Goal: Task Accomplishment & Management: Manage account settings

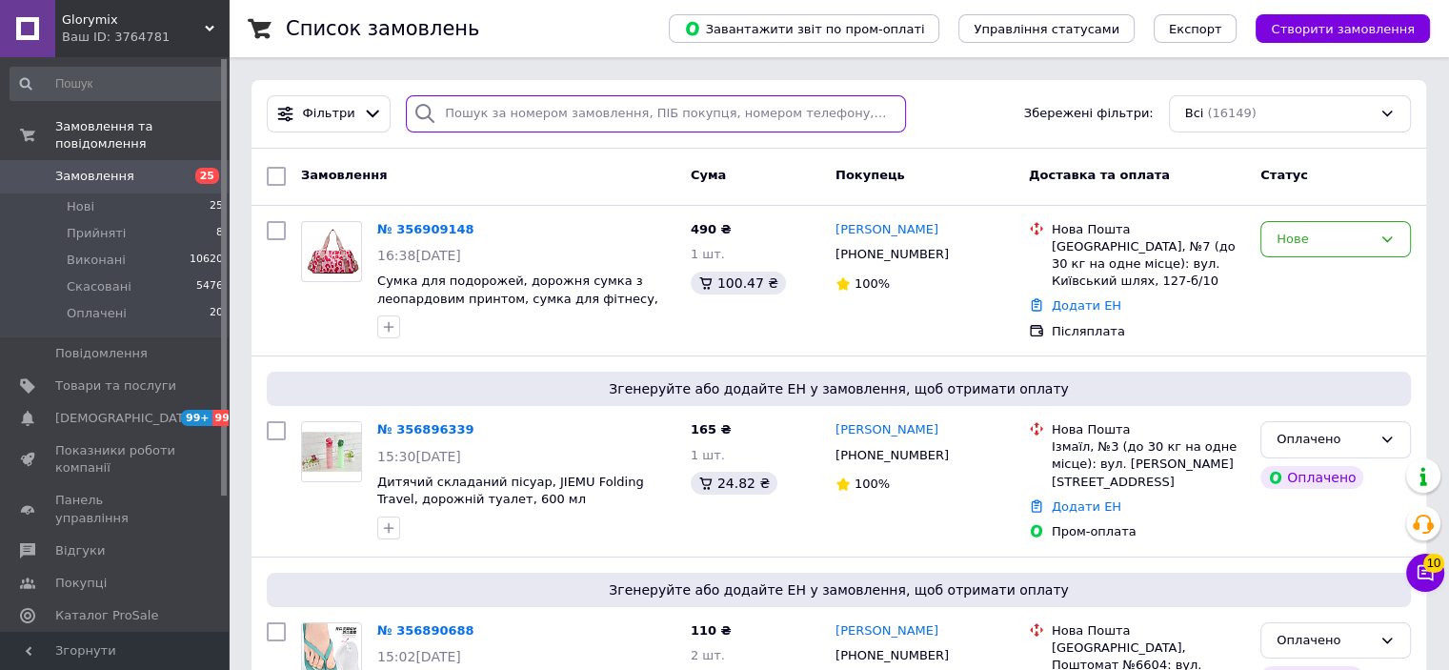
click at [465, 111] on input "search" at bounding box center [656, 113] width 500 height 37
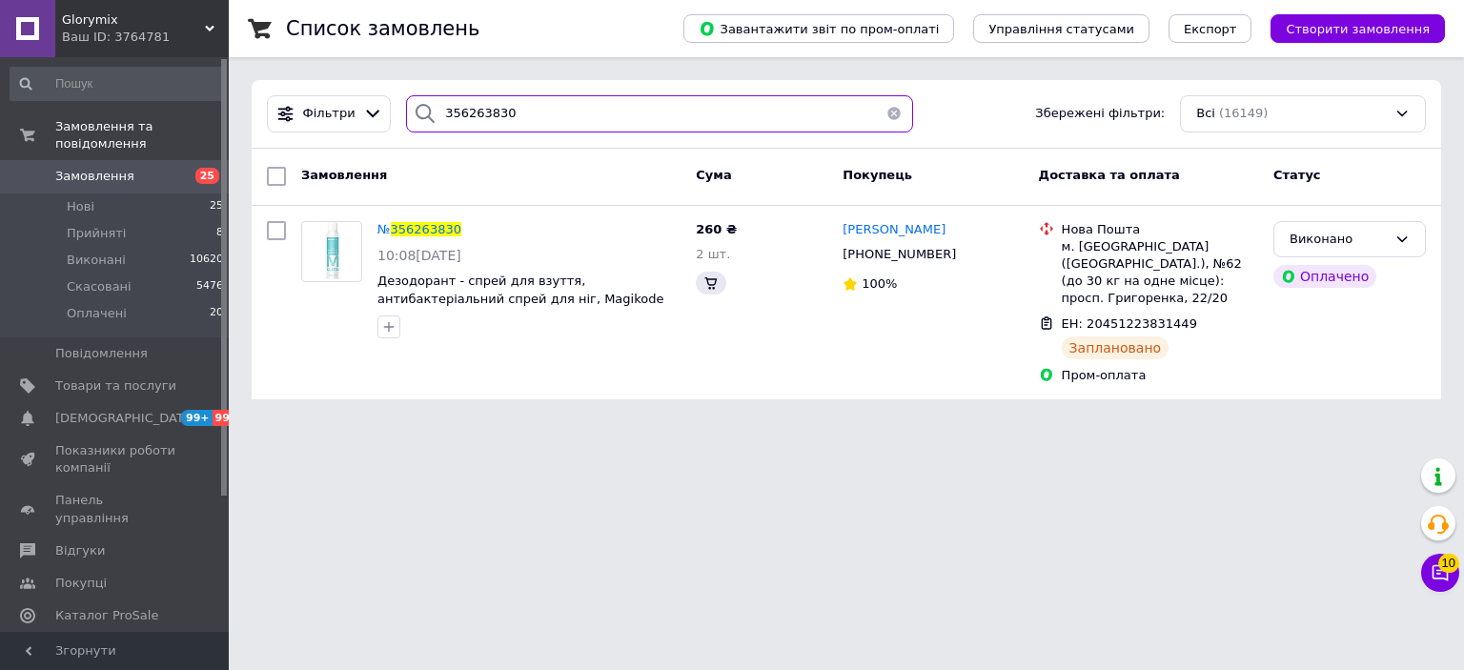
click at [459, 109] on input "356263830" at bounding box center [659, 113] width 507 height 37
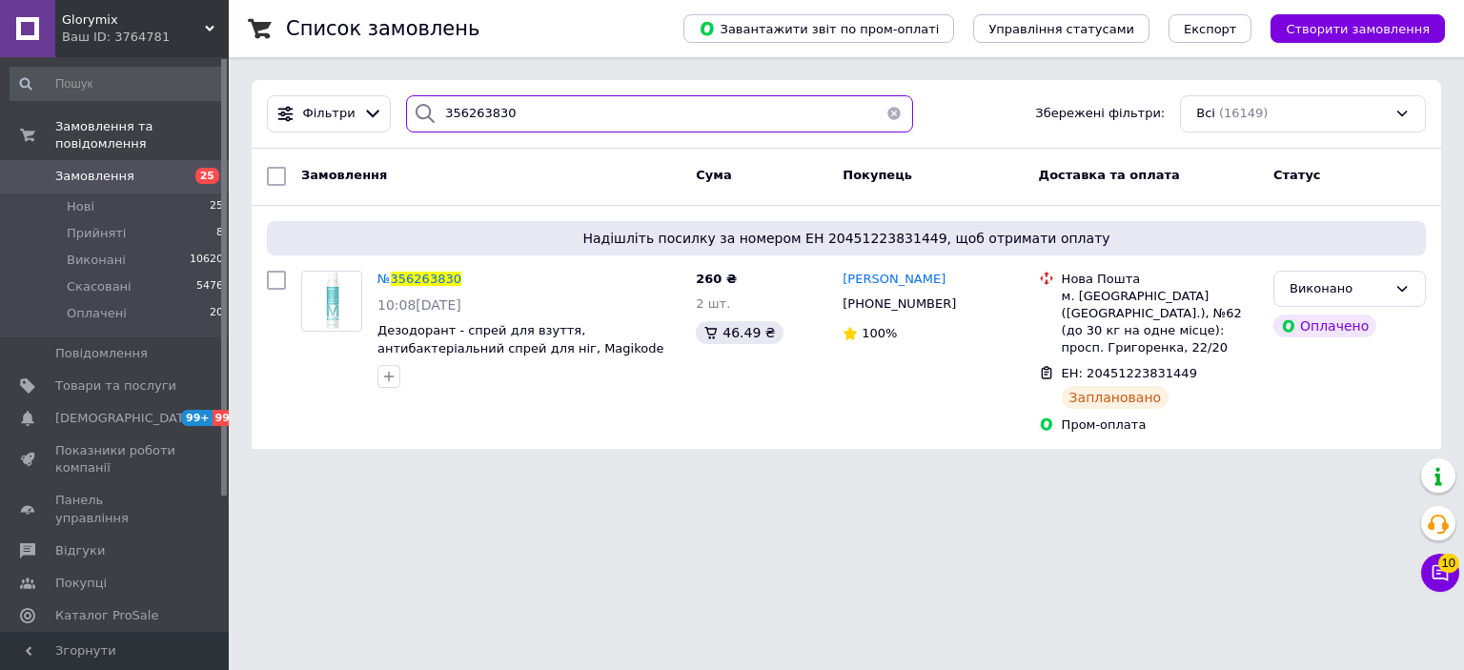
click at [520, 116] on input "356263830" at bounding box center [659, 113] width 507 height 37
click at [521, 117] on input "356263830" at bounding box center [659, 113] width 507 height 37
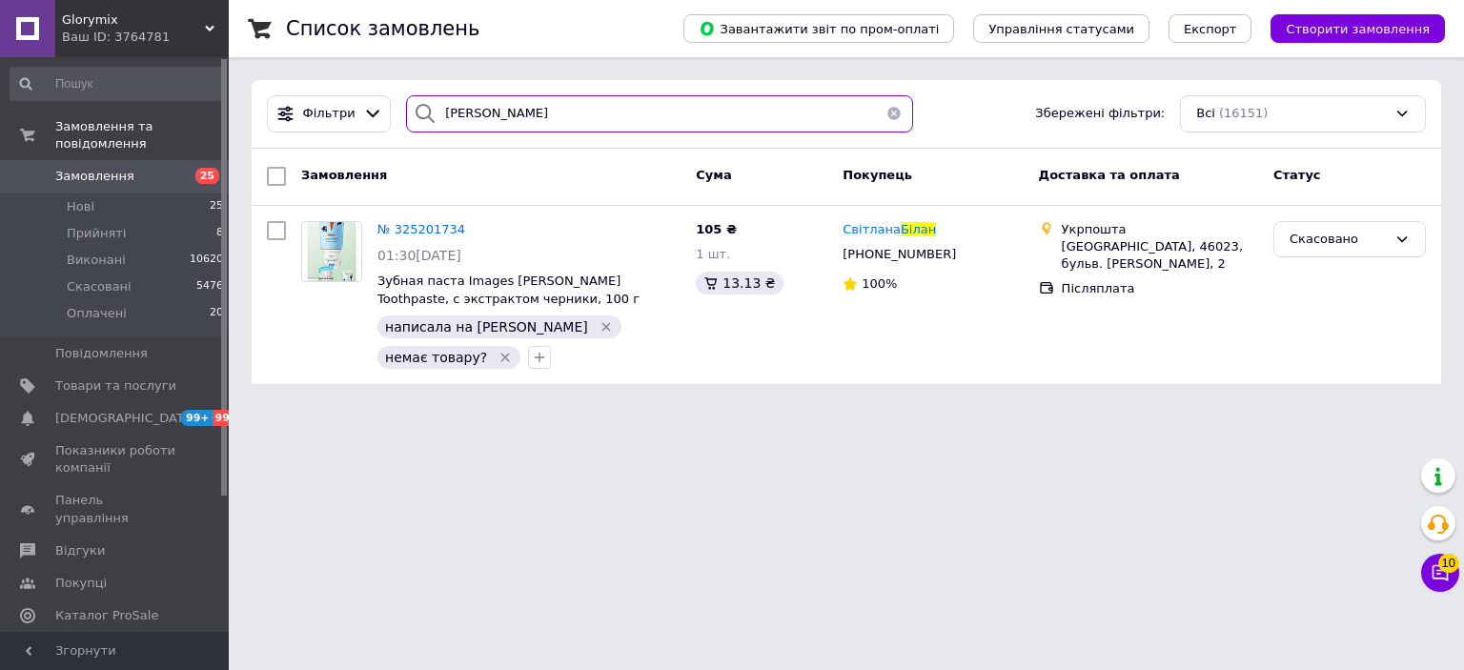
click at [441, 125] on input "білан" at bounding box center [659, 113] width 507 height 37
type input "білан"
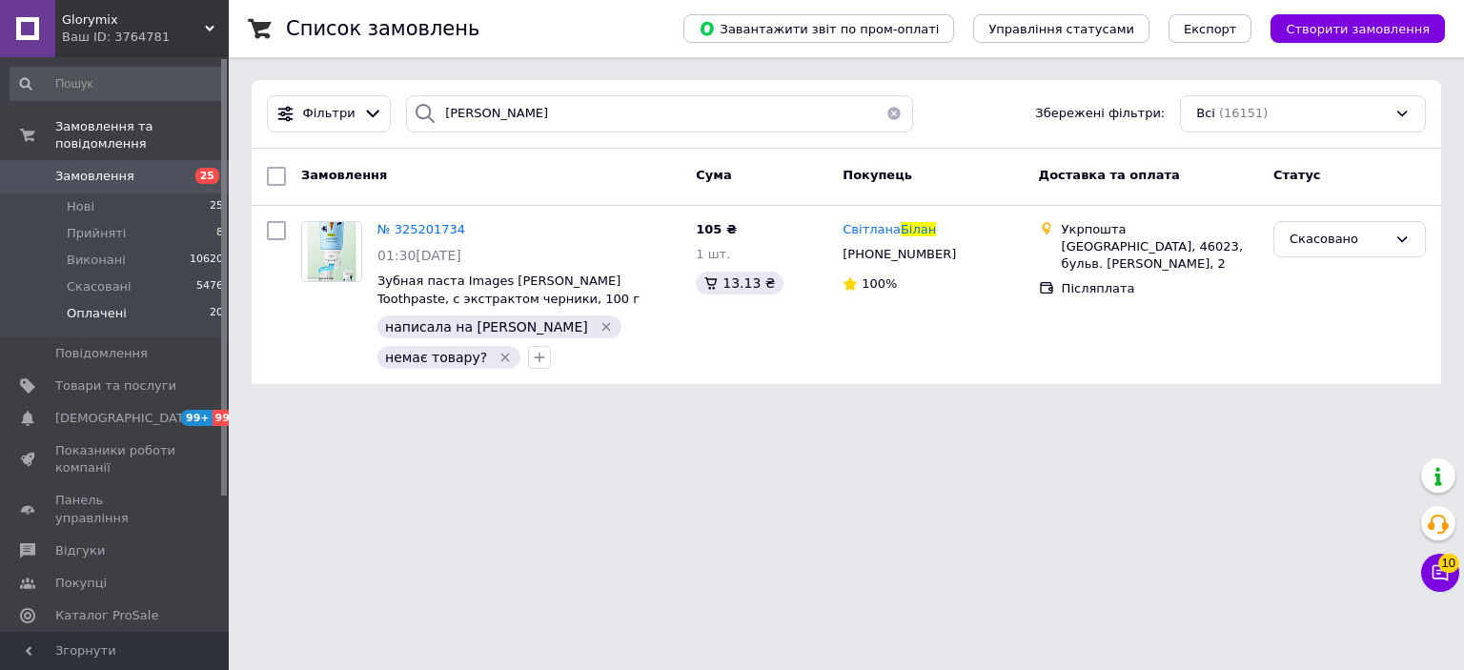
click at [109, 305] on span "Оплачені" at bounding box center [97, 313] width 60 height 17
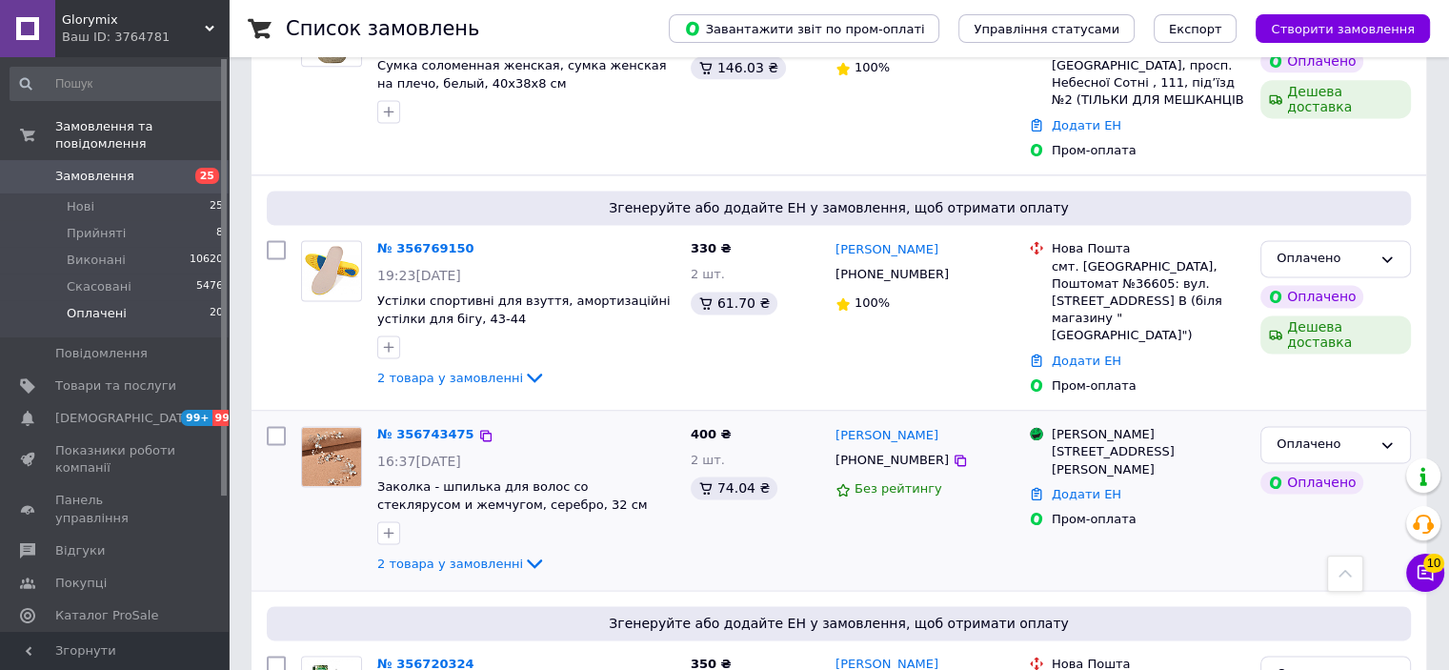
scroll to position [3188, 0]
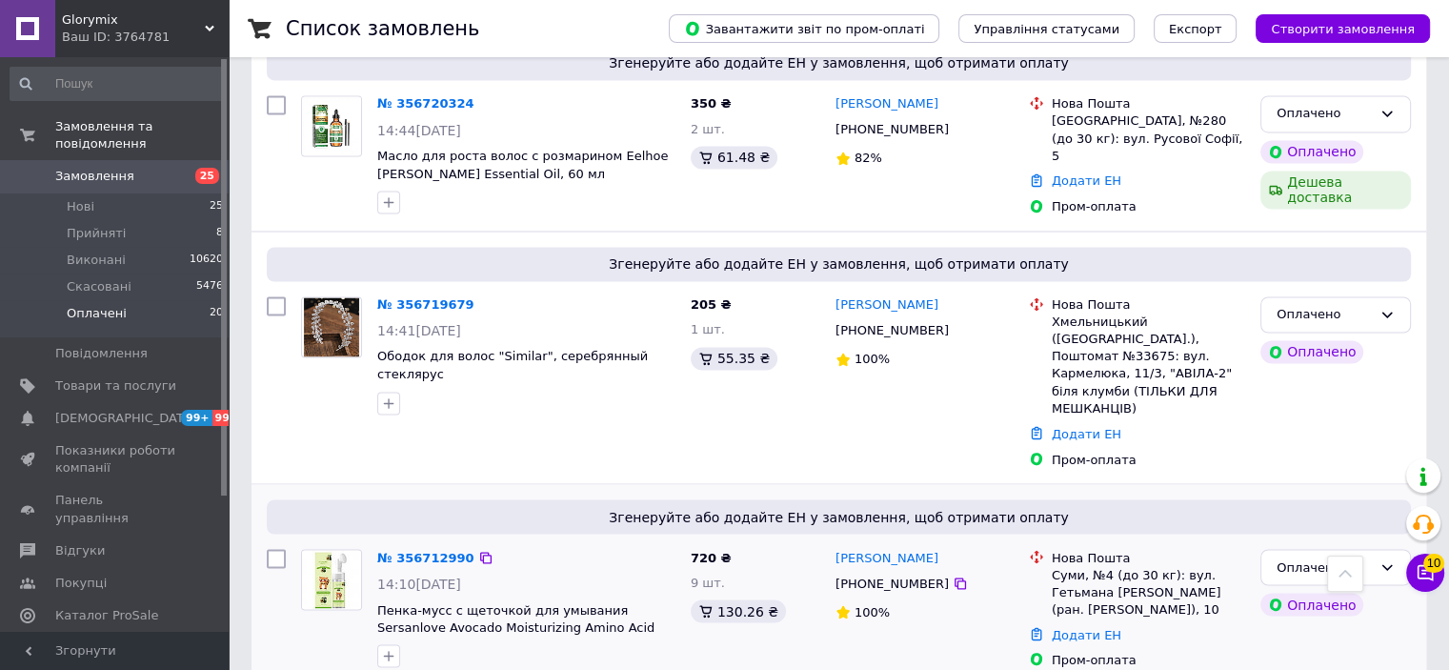
click at [394, 648] on icon "button" at bounding box center [388, 655] width 15 height 15
type input "вайбер"
checkbox input "true"
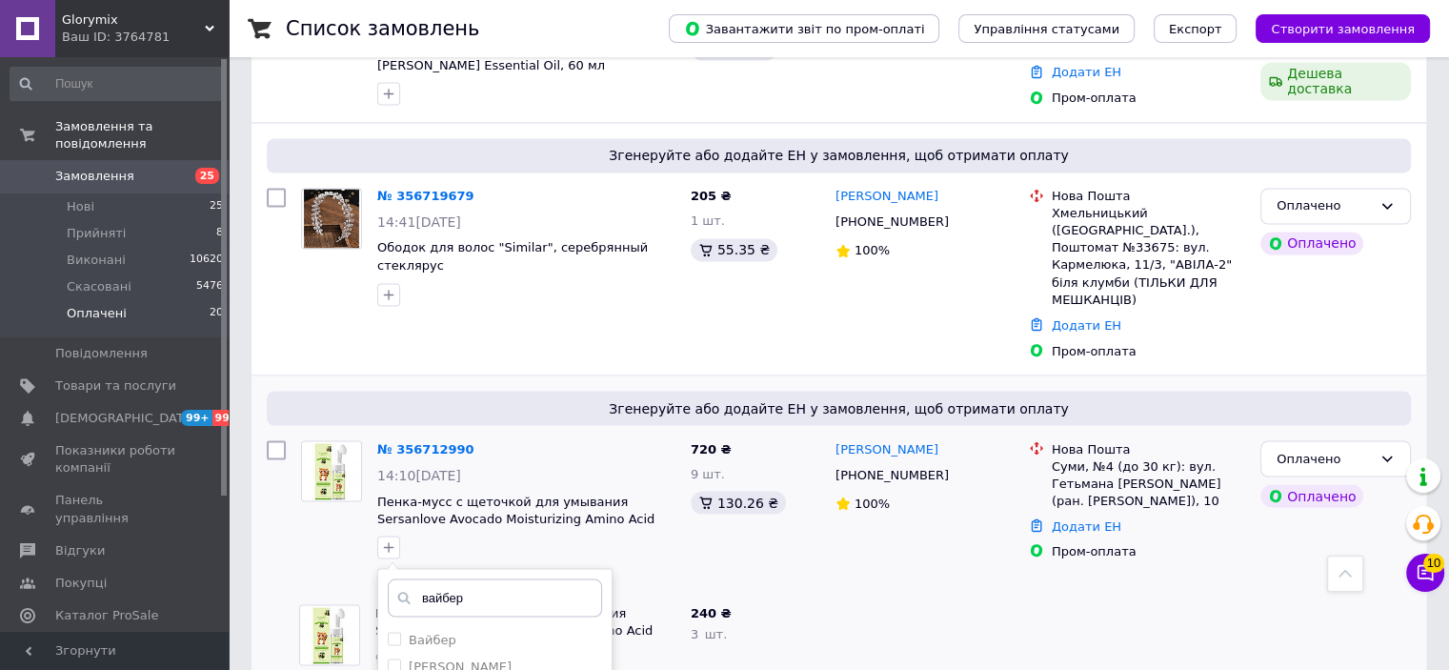
scroll to position [3379, 0]
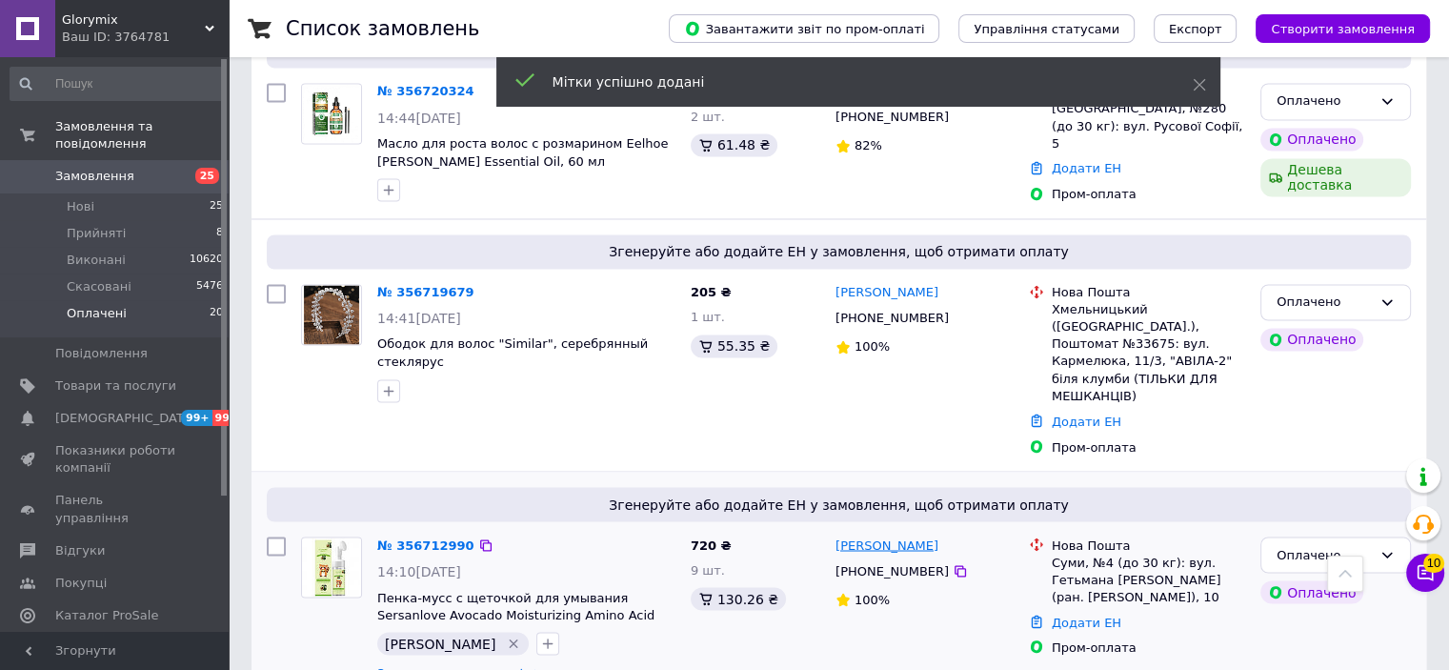
scroll to position [3188, 0]
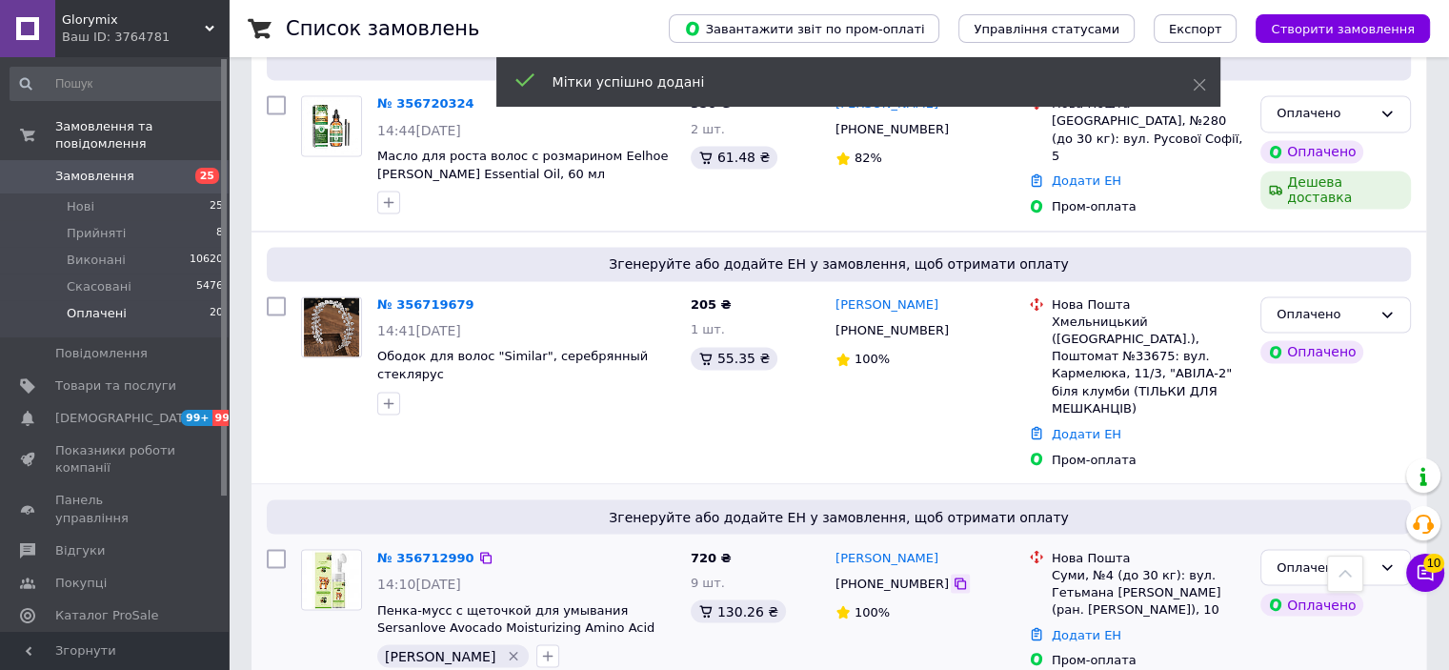
click at [955, 577] on icon at bounding box center [960, 582] width 11 height 11
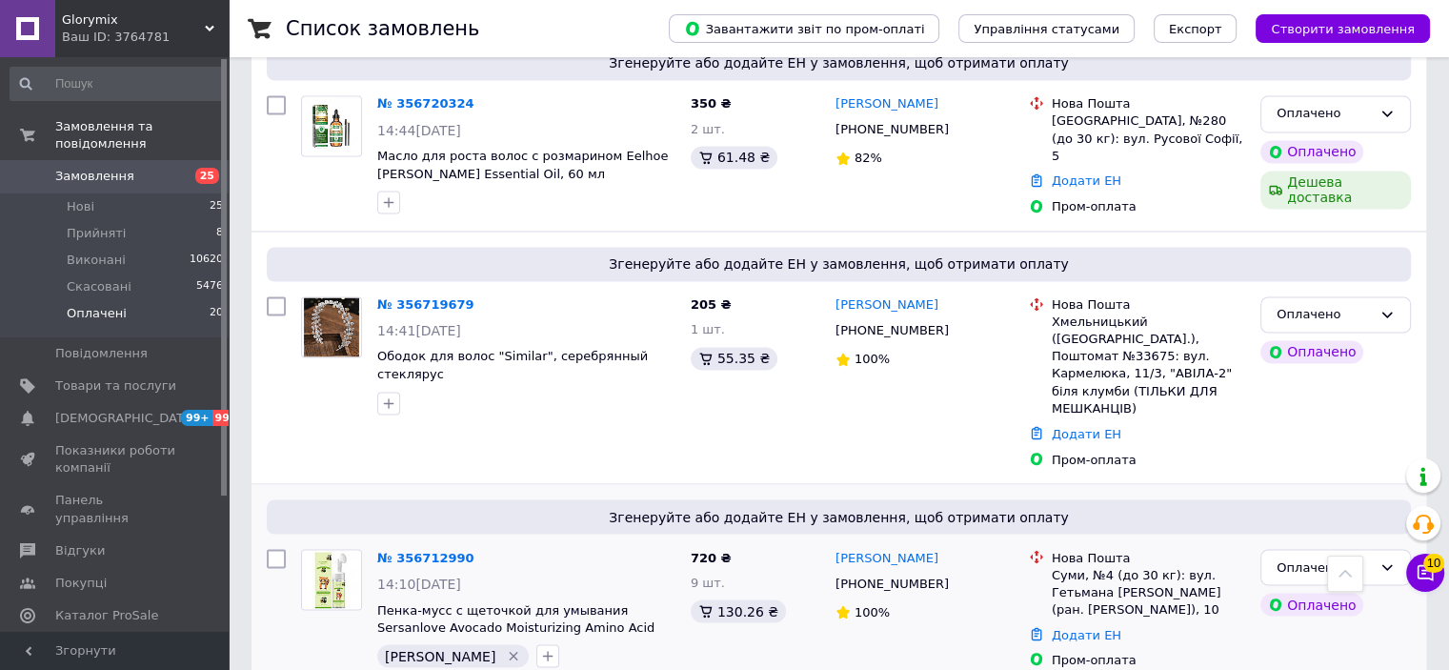
click at [506, 648] on icon "Видалити мітку" at bounding box center [513, 655] width 15 height 15
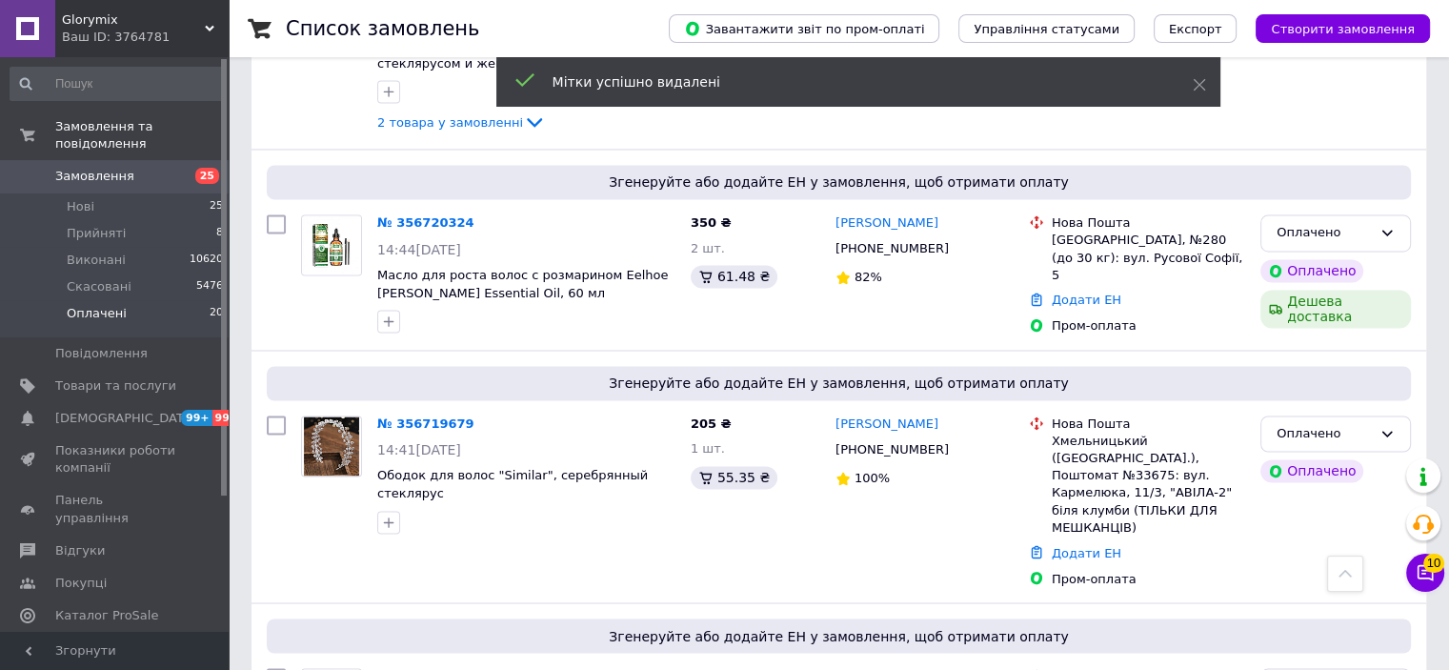
scroll to position [2902, 0]
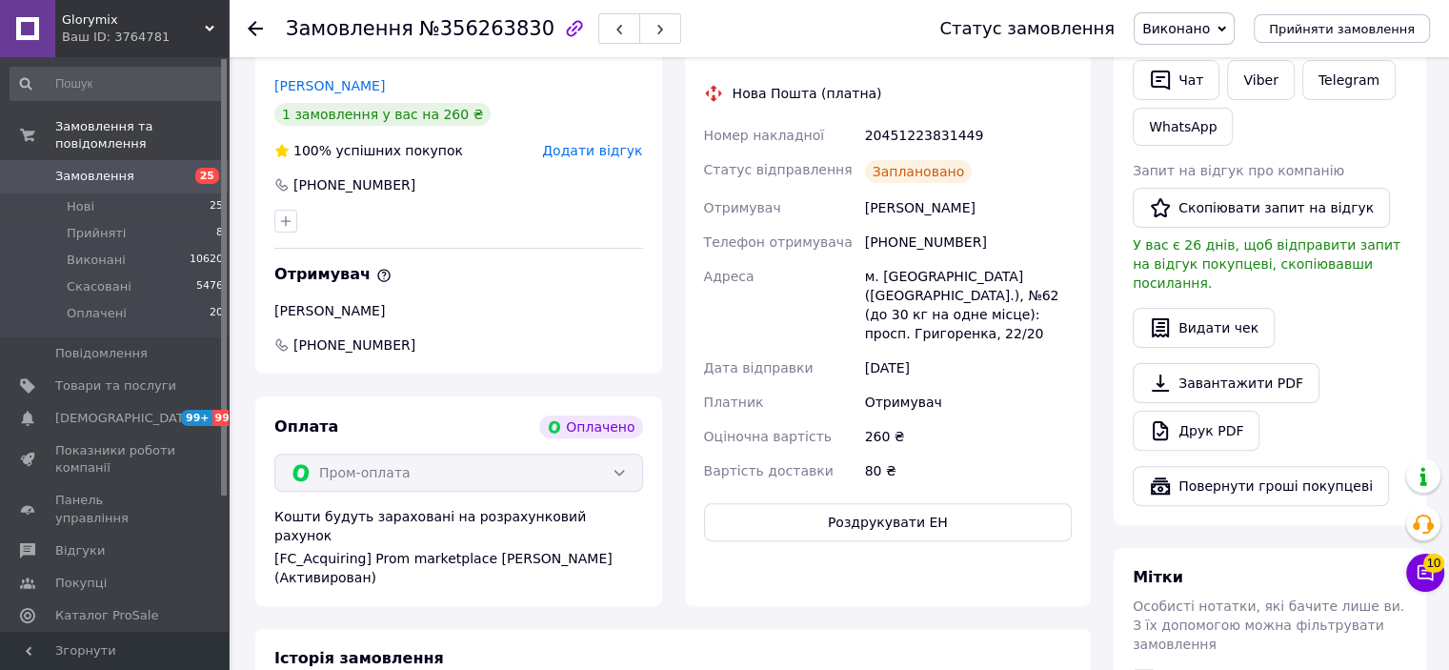
scroll to position [95, 0]
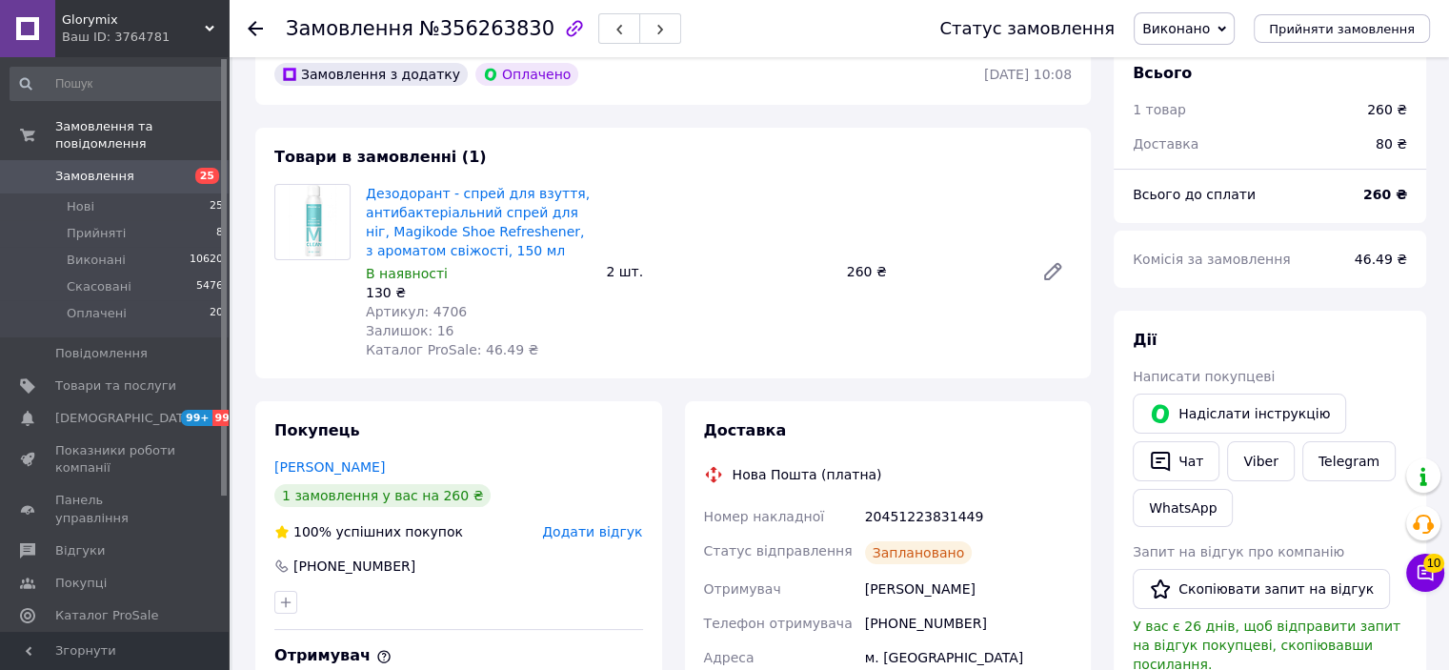
click at [698, 191] on div "Дезодорант - спрей для взуття, антибактеріальний спрей для ніг, Magikode Shoe R…" at bounding box center [718, 271] width 721 height 183
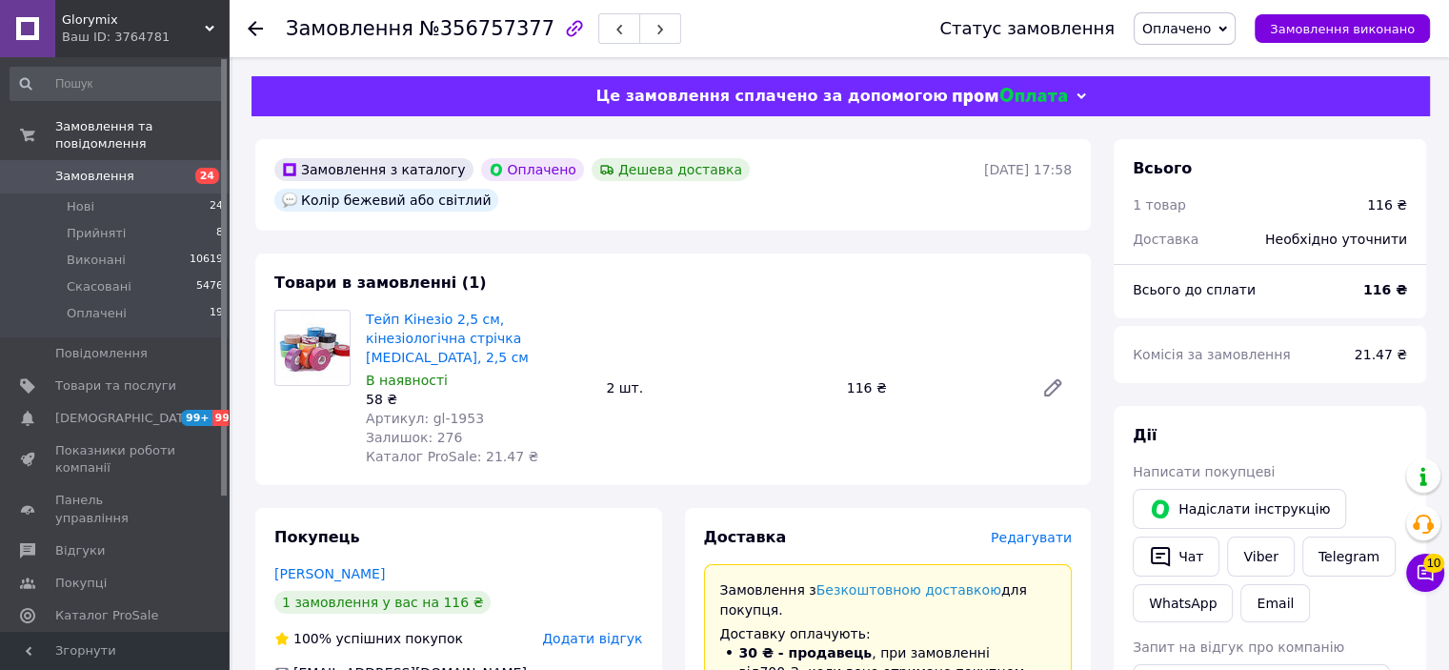
click at [459, 411] on span "Артикул: gl-1953" at bounding box center [425, 418] width 118 height 15
copy span "1953"
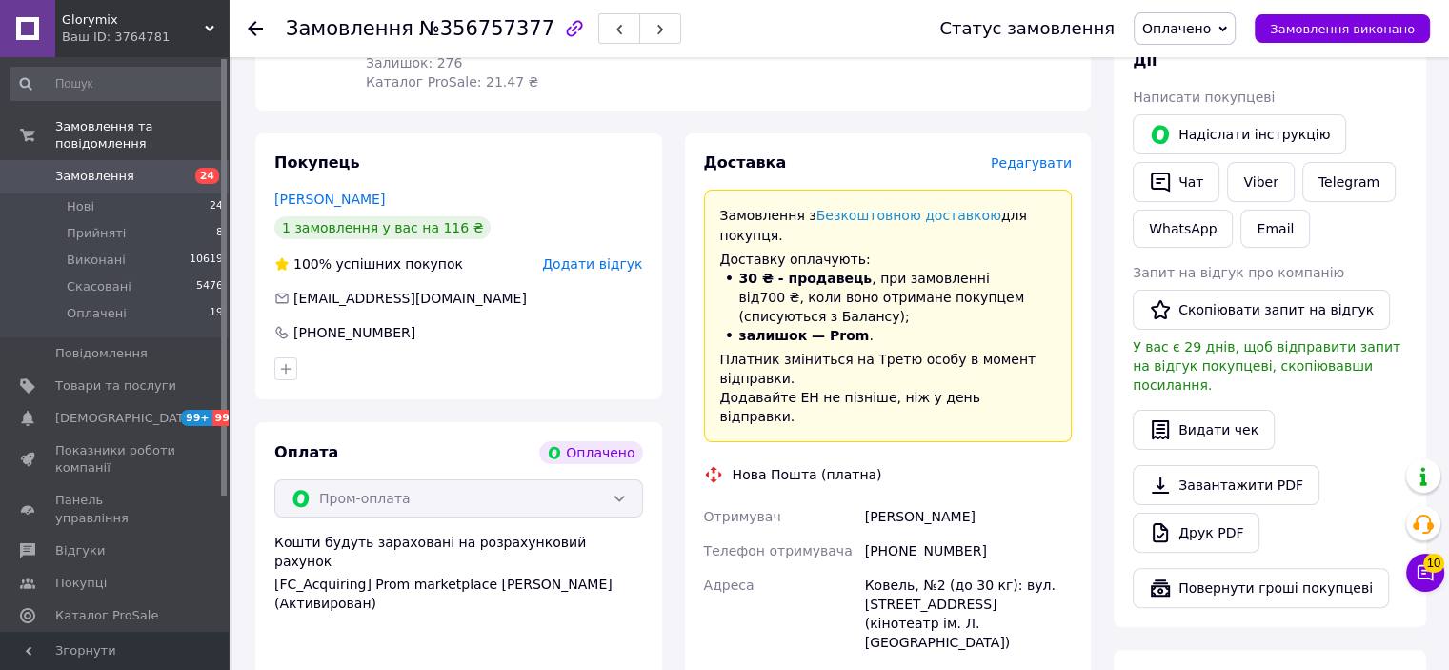
scroll to position [381, 0]
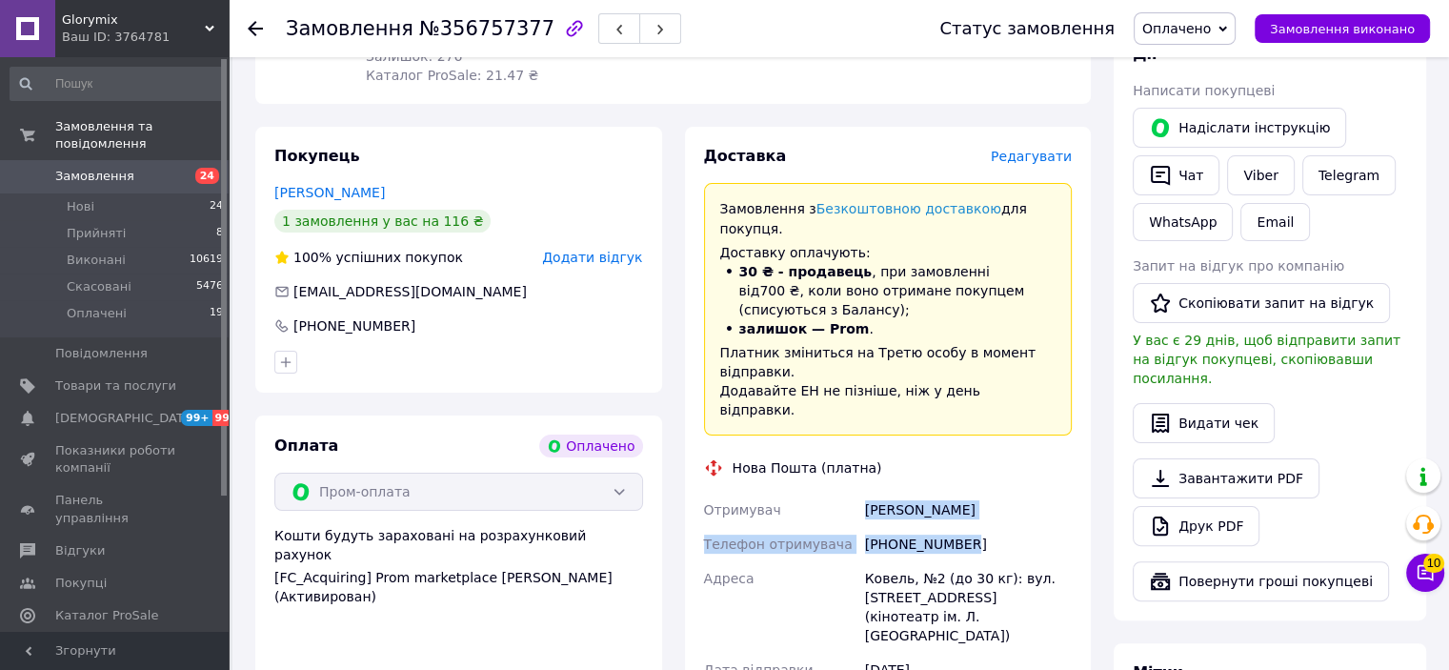
drag, startPoint x: 979, startPoint y: 445, endPoint x: 865, endPoint y: 406, distance: 119.9
click at [865, 493] on div "Отримувач Балясна Анна Телефон отримувача +380972295814 Адреса Ковель, №2 (до 3…" at bounding box center [888, 624] width 376 height 263
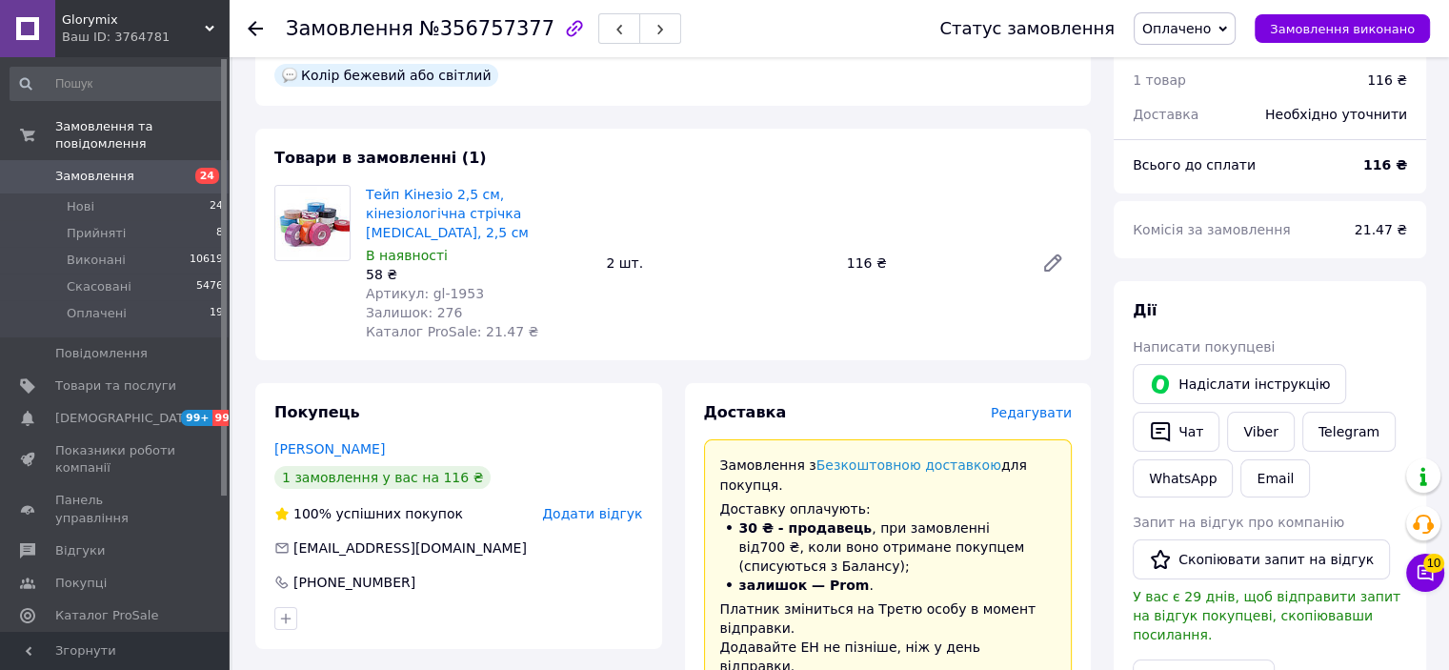
scroll to position [0, 0]
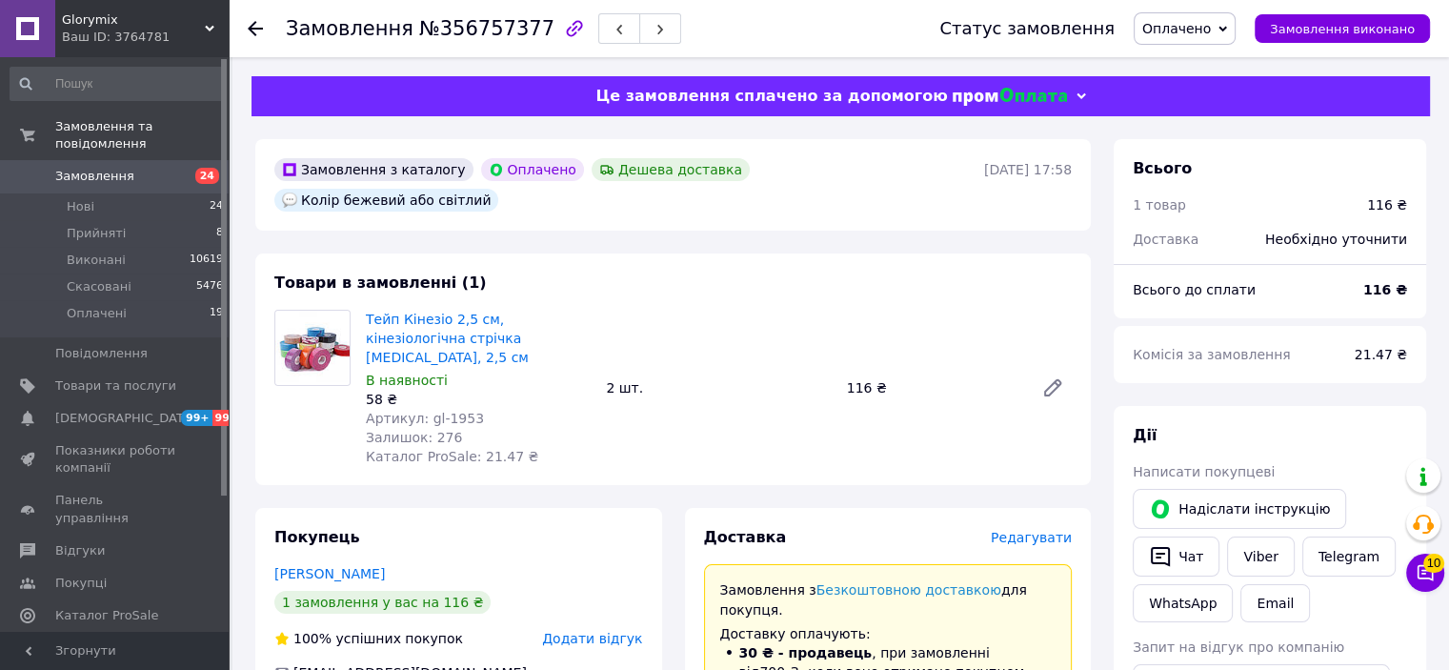
click at [494, 31] on span "№356757377" at bounding box center [486, 28] width 135 height 23
copy span "356757377"
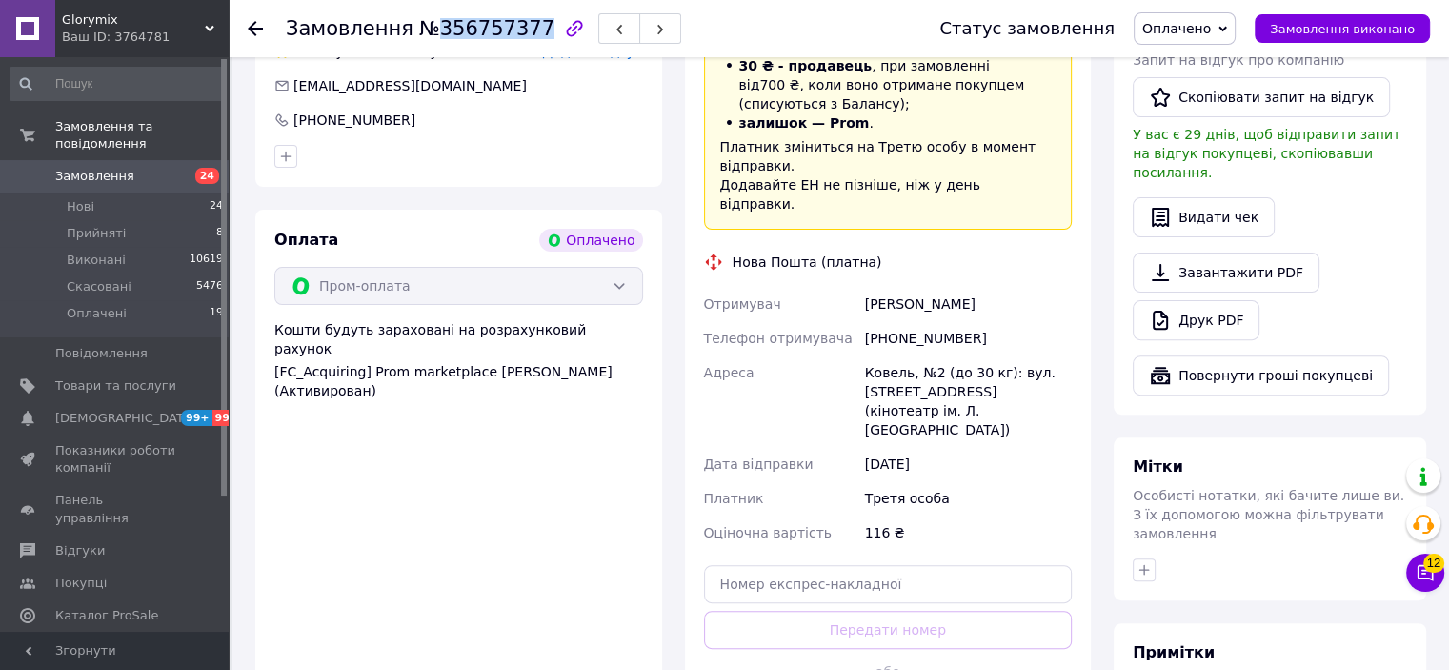
scroll to position [667, 0]
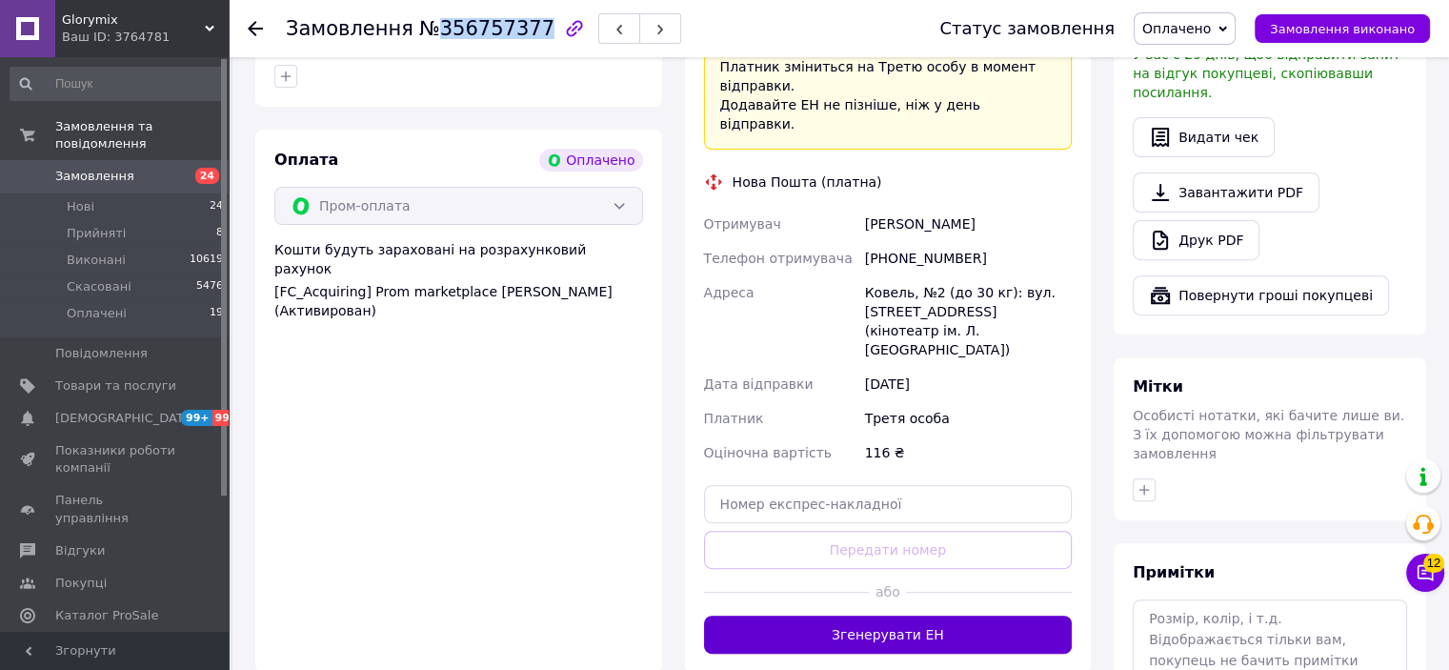
click at [939, 616] on button "Згенерувати ЕН" at bounding box center [888, 635] width 369 height 38
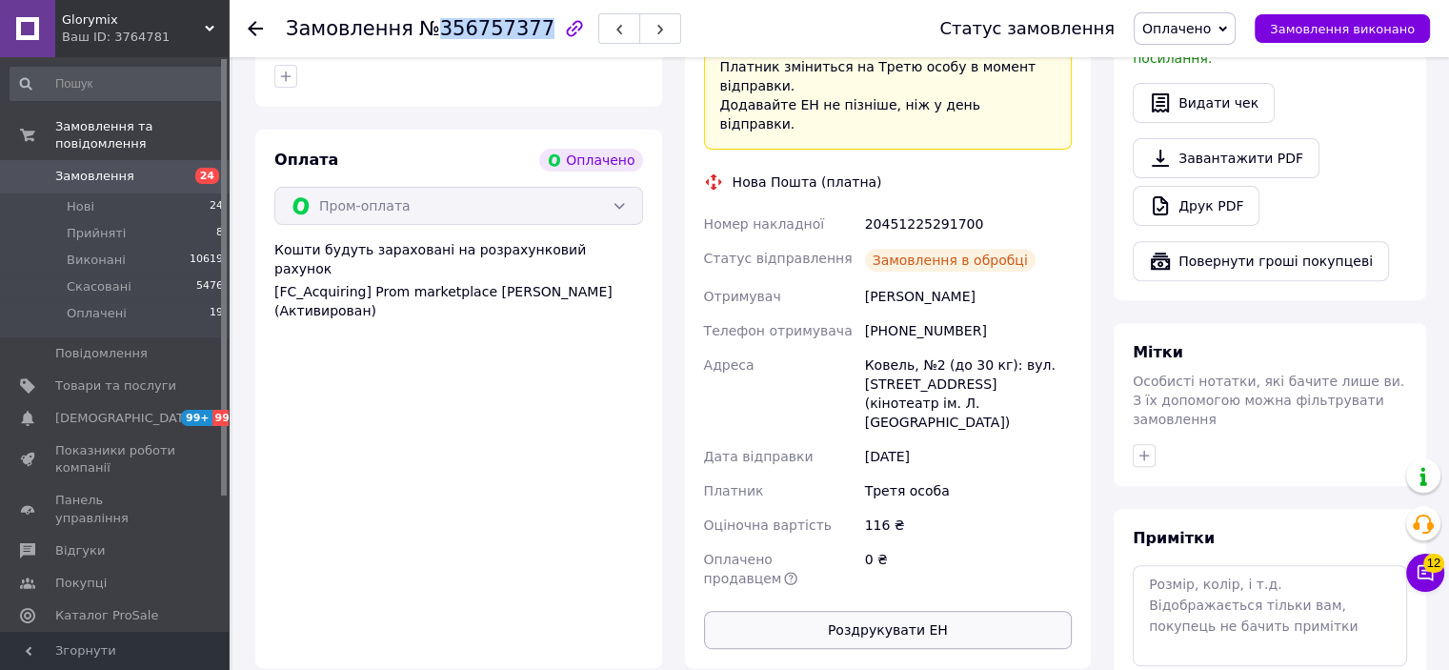
click at [877, 611] on button "Роздрукувати ЕН" at bounding box center [888, 630] width 369 height 38
click at [1188, 29] on span "Оплачено" at bounding box center [1176, 28] width 69 height 15
click at [1186, 60] on li "Прийнято" at bounding box center [1185, 66] width 100 height 29
click at [1180, 10] on div "Статус замовлення Прийнято Виконано Скасовано Оплачено Замовлення виконано" at bounding box center [1166, 28] width 528 height 57
click at [1181, 41] on span "Прийнято" at bounding box center [1185, 28] width 102 height 32
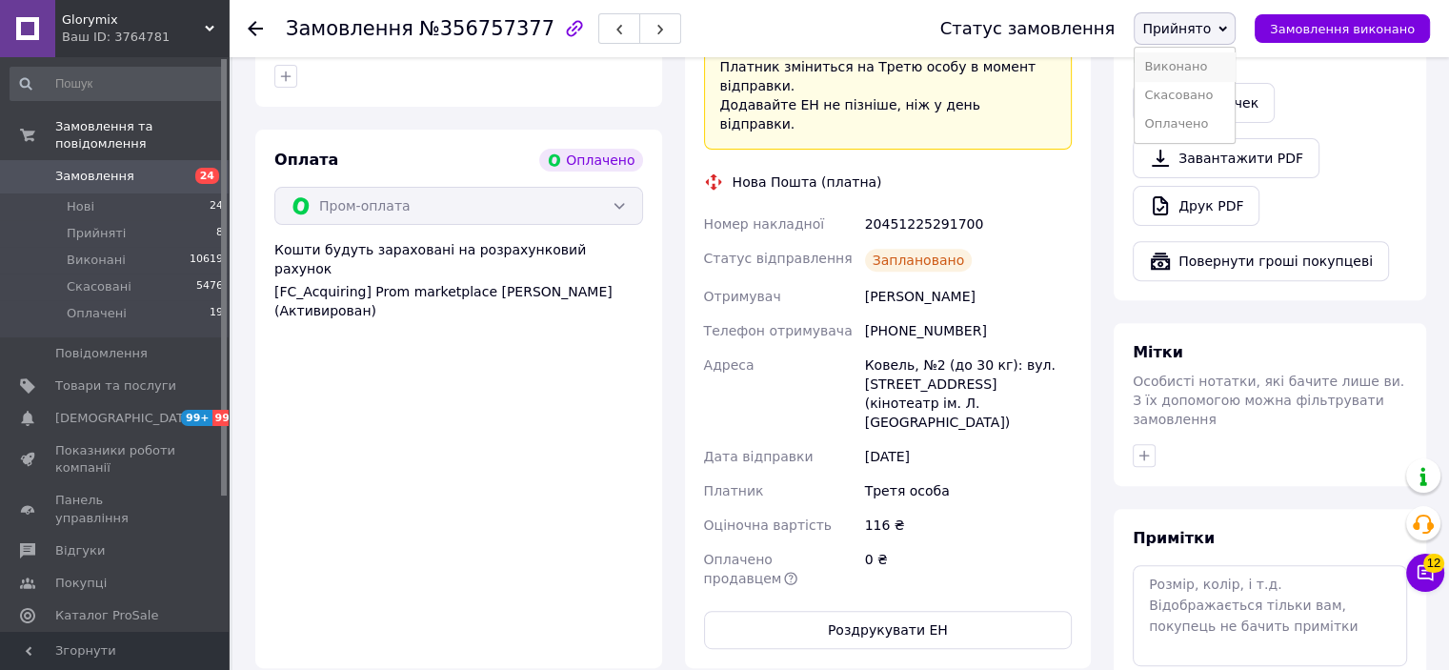
click at [1189, 59] on li "Виконано" at bounding box center [1185, 66] width 100 height 29
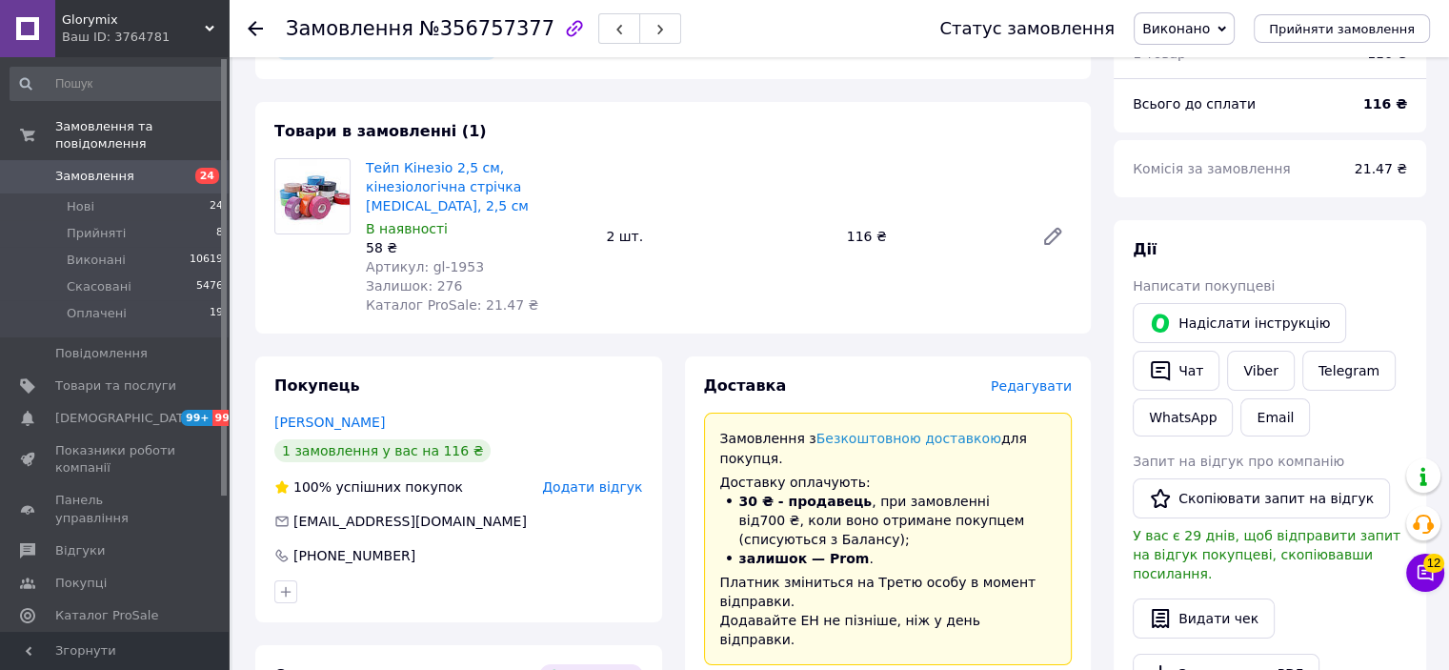
scroll to position [0, 0]
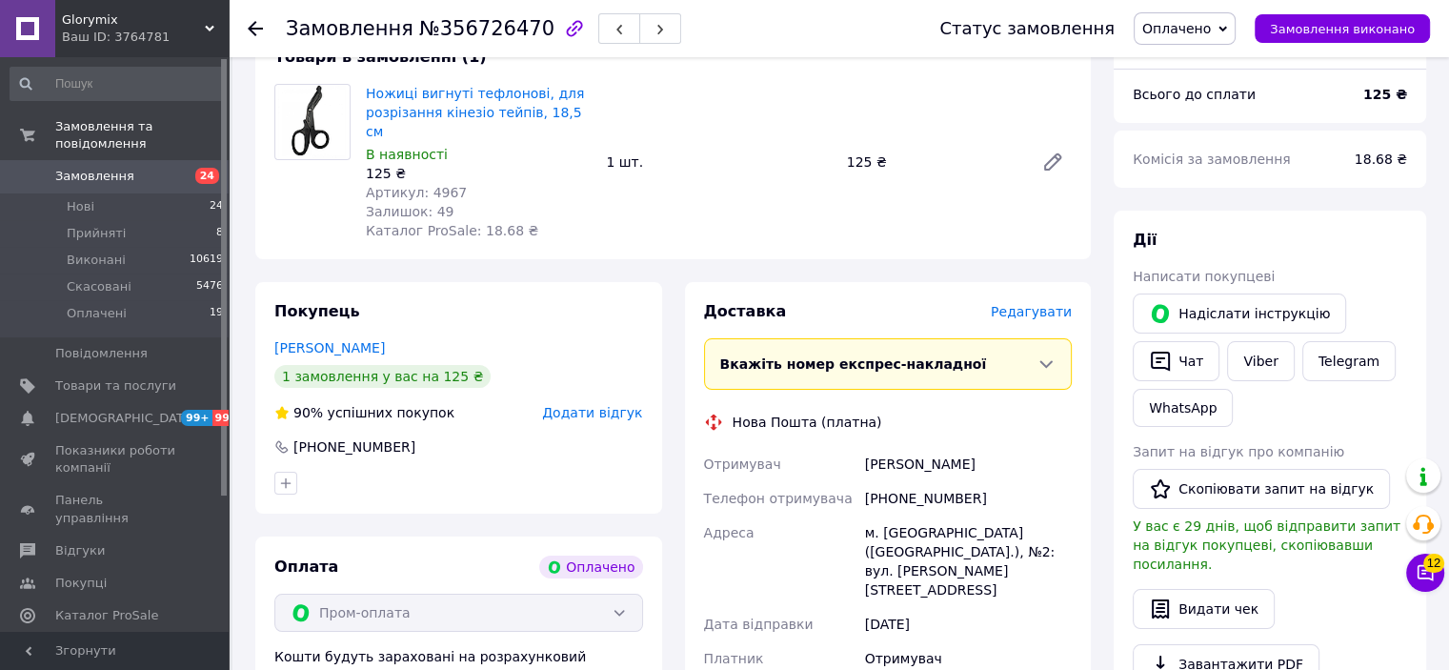
scroll to position [191, 0]
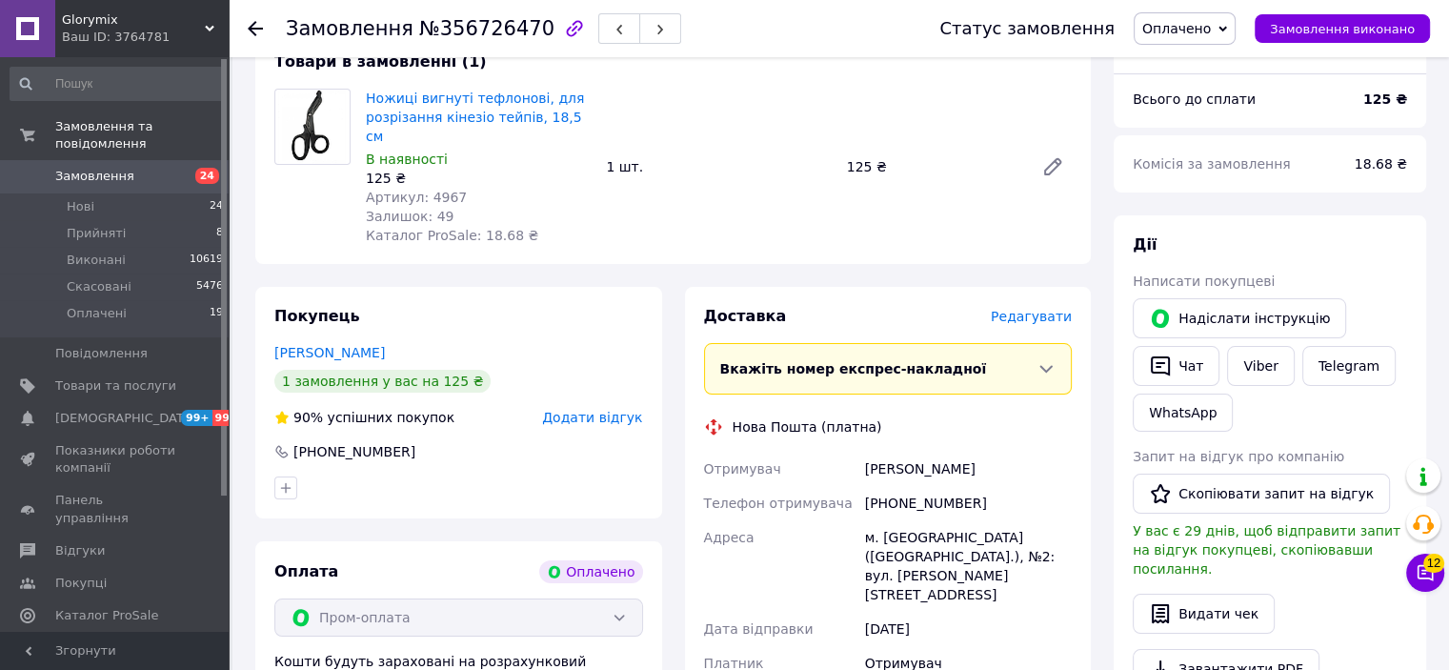
click at [431, 190] on span "Артикул: 4967" at bounding box center [416, 197] width 101 height 15
copy span "4967"
drag, startPoint x: 987, startPoint y: 490, endPoint x: 852, endPoint y: 464, distance: 137.7
click at [852, 464] on div "Отримувач Андрій Сініцин Телефон отримувача +380684015396 Адреса м. Львів (Льві…" at bounding box center [888, 583] width 376 height 263
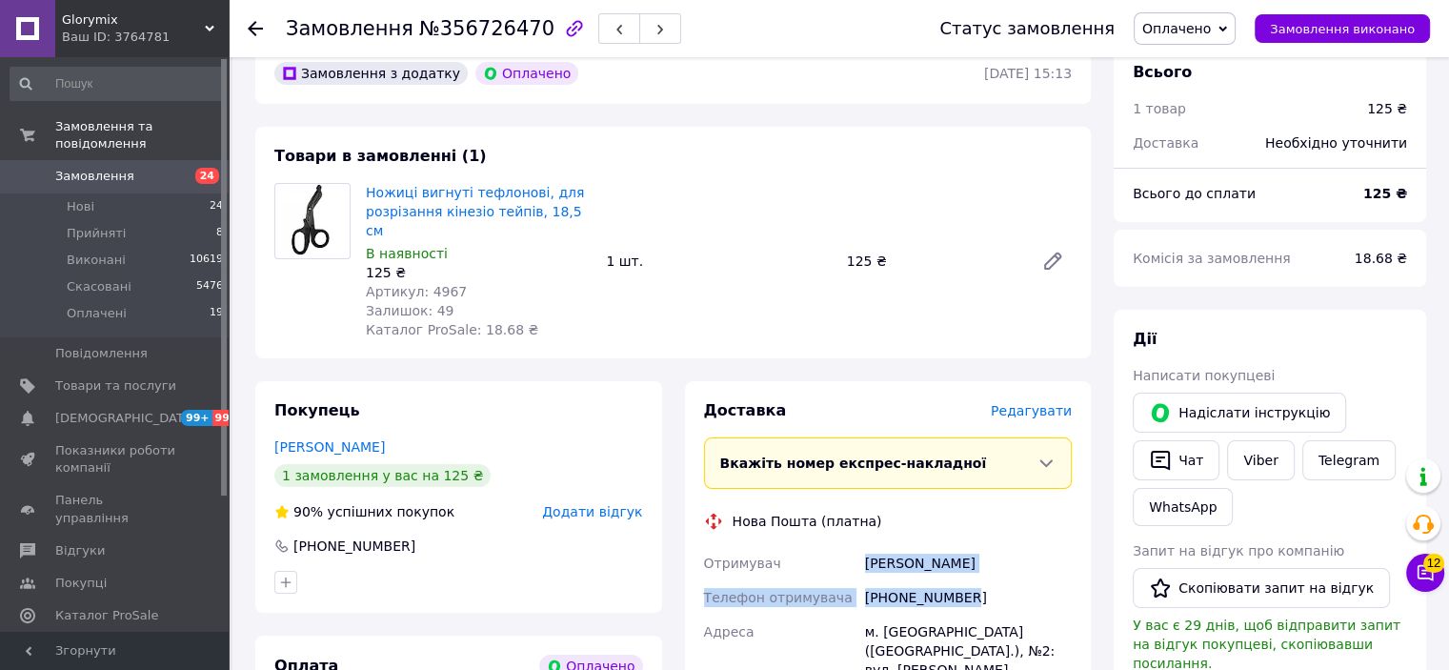
scroll to position [0, 0]
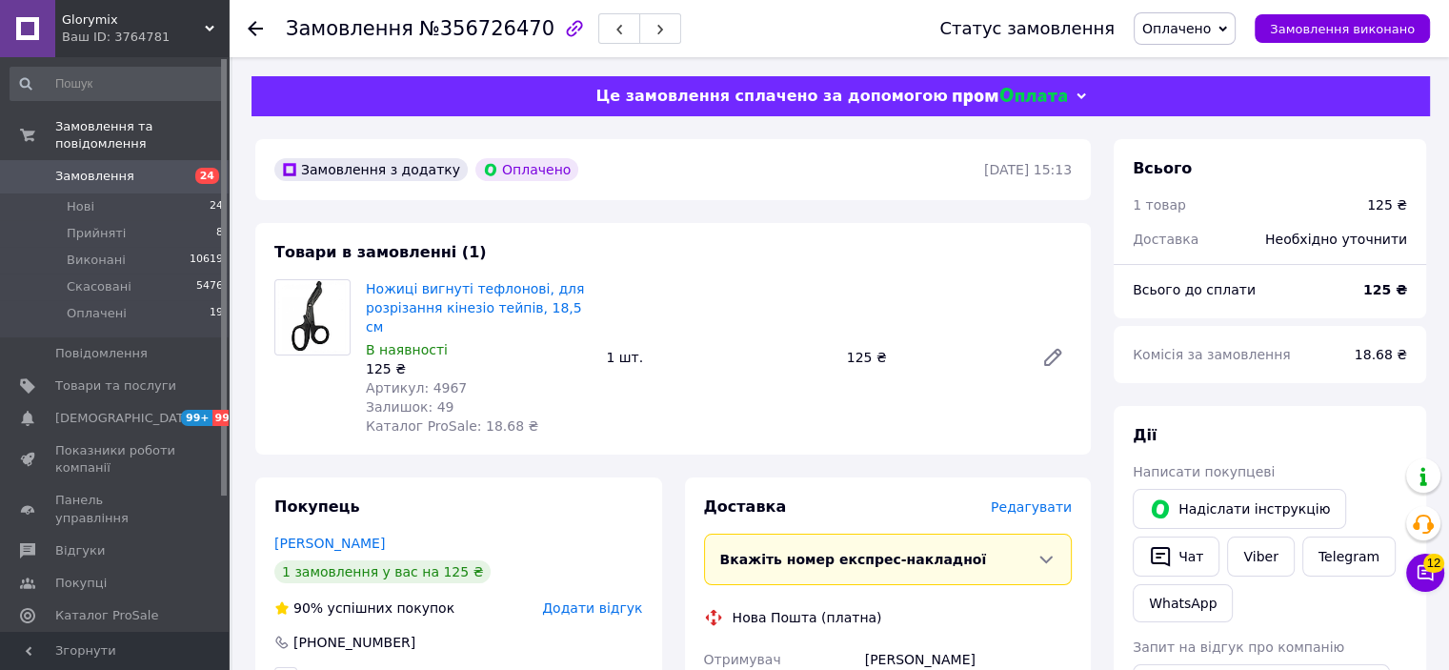
click at [477, 31] on span "№356726470" at bounding box center [486, 28] width 135 height 23
copy span "356726470"
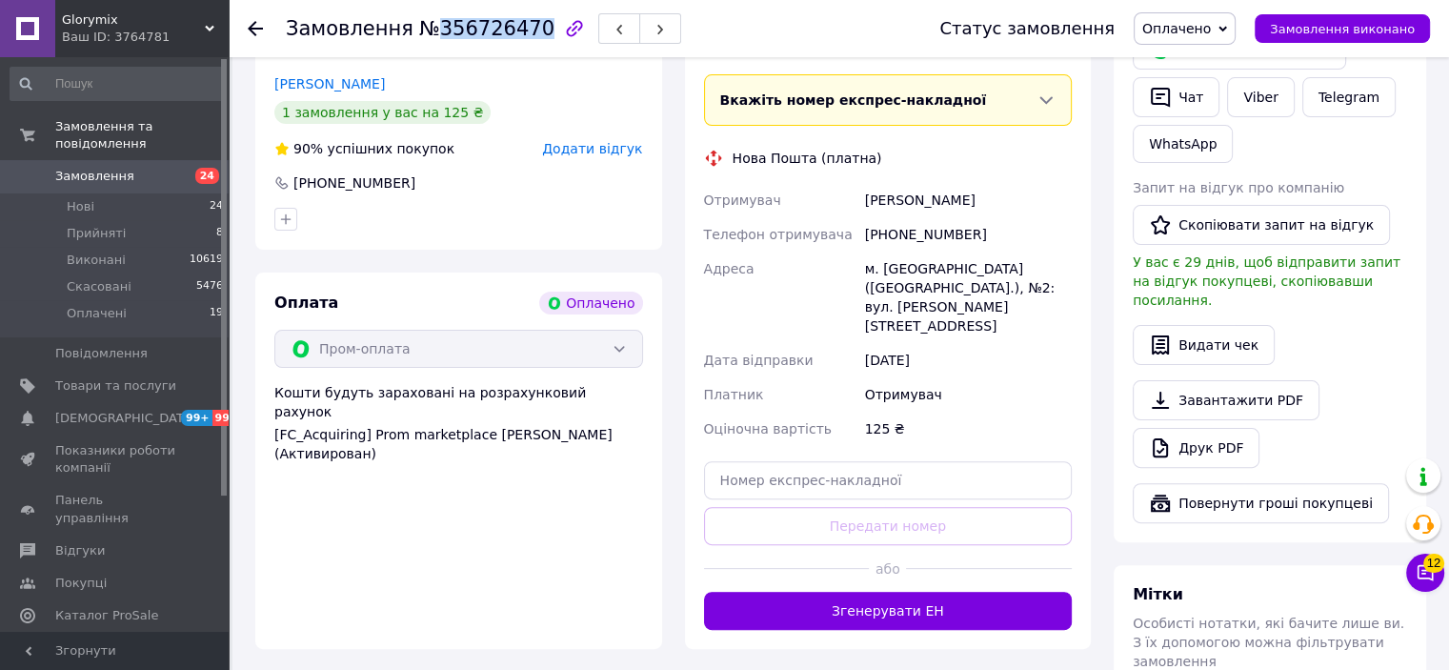
scroll to position [476, 0]
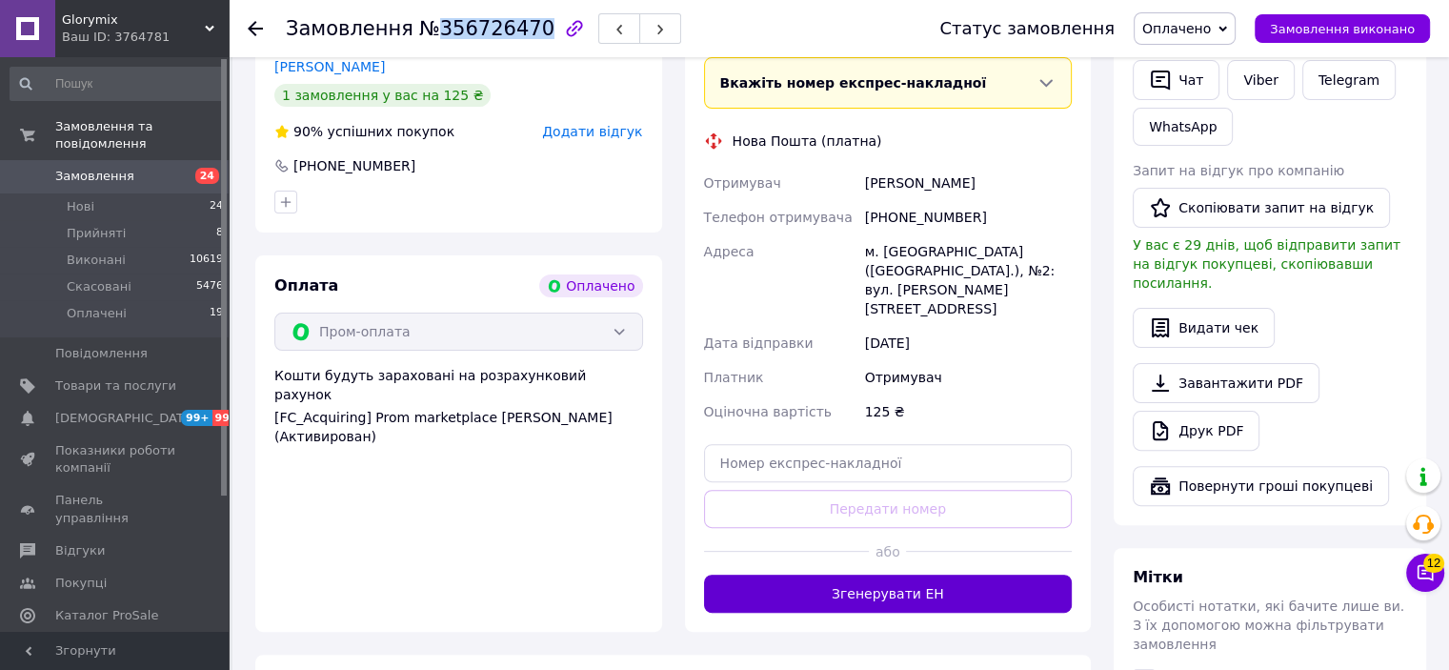
click at [925, 575] on button "Згенерувати ЕН" at bounding box center [888, 594] width 369 height 38
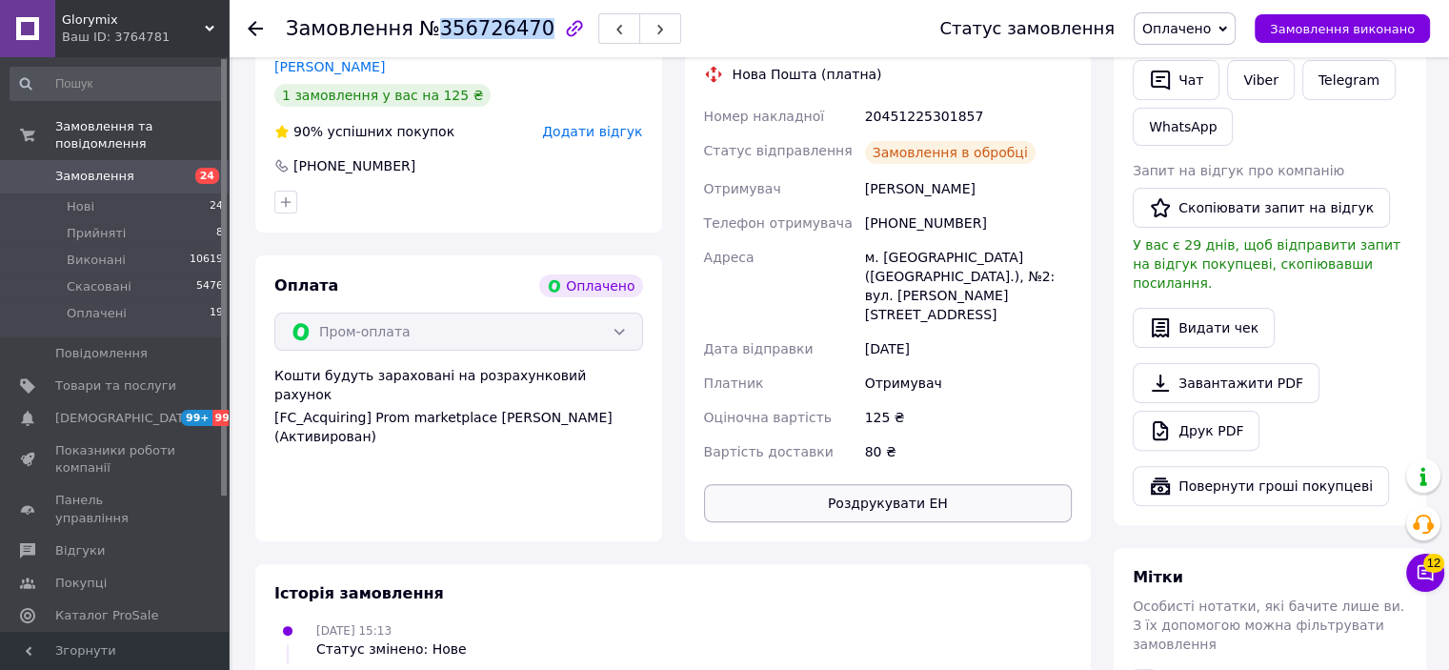
click at [898, 484] on button "Роздрукувати ЕН" at bounding box center [888, 503] width 369 height 38
click at [870, 484] on button "Роздрукувати ЕН" at bounding box center [888, 503] width 369 height 38
click at [967, 484] on button "Роздрукувати ЕН" at bounding box center [888, 503] width 369 height 38
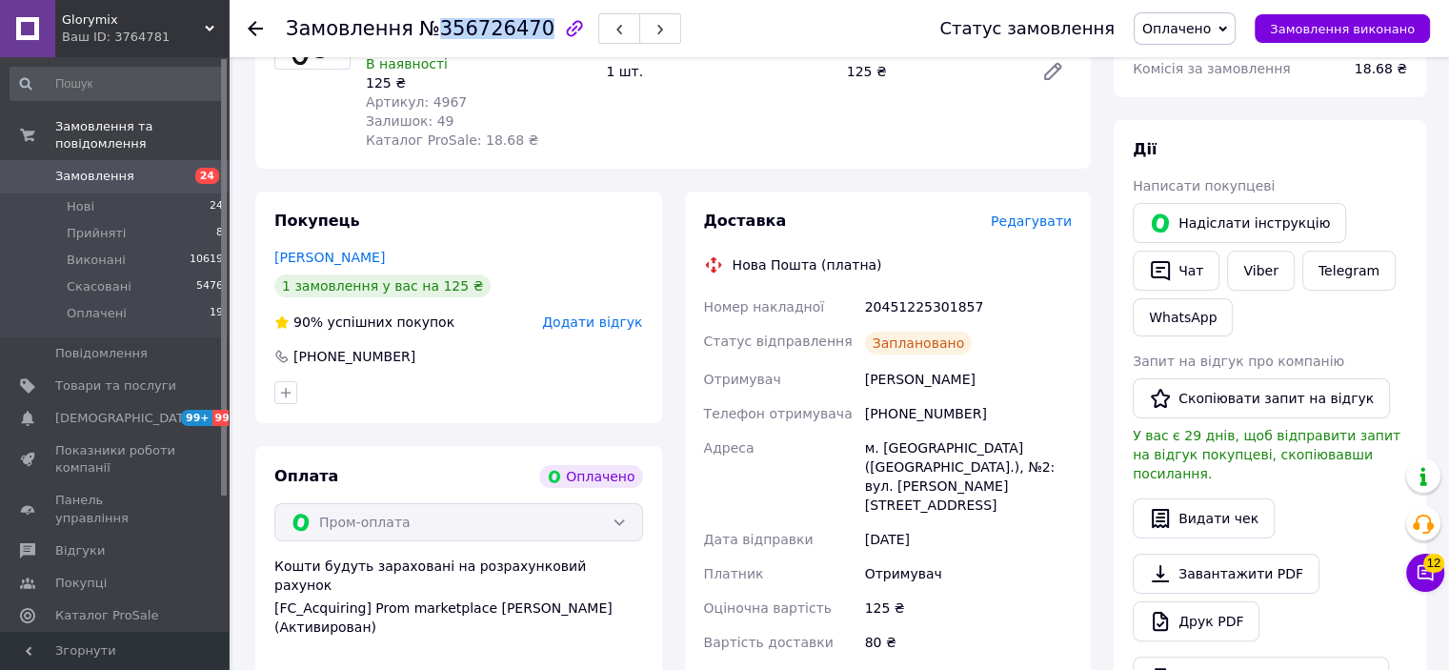
scroll to position [0, 0]
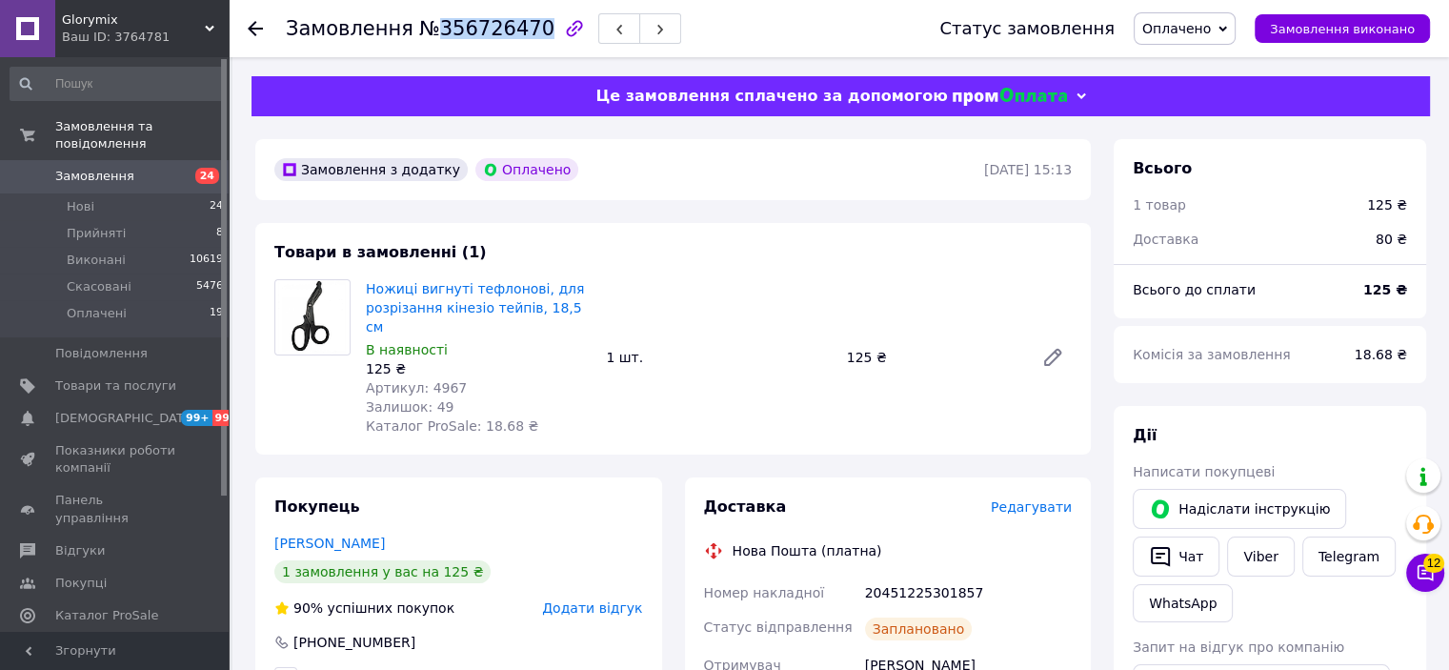
click at [1179, 32] on span "Оплачено" at bounding box center [1176, 28] width 69 height 15
click at [1189, 66] on li "Прийнято" at bounding box center [1185, 66] width 100 height 29
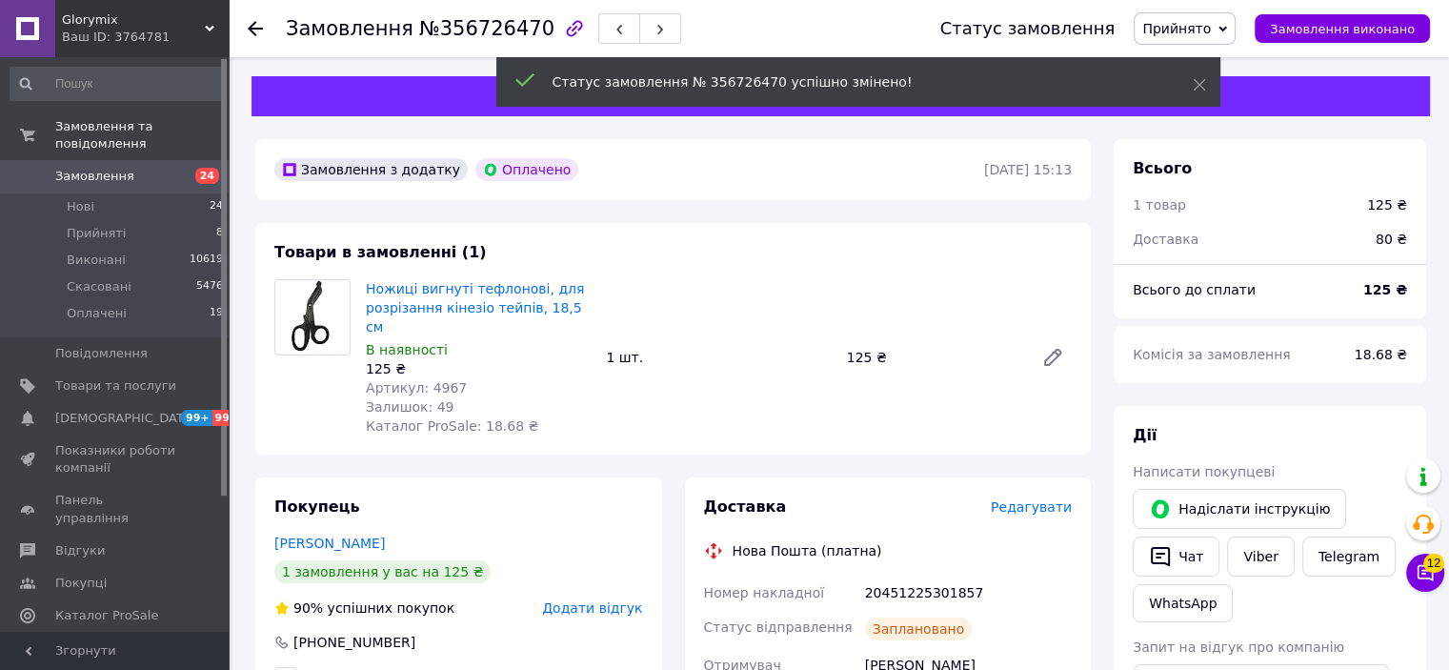
click at [1211, 36] on span "Прийнято" at bounding box center [1176, 28] width 69 height 15
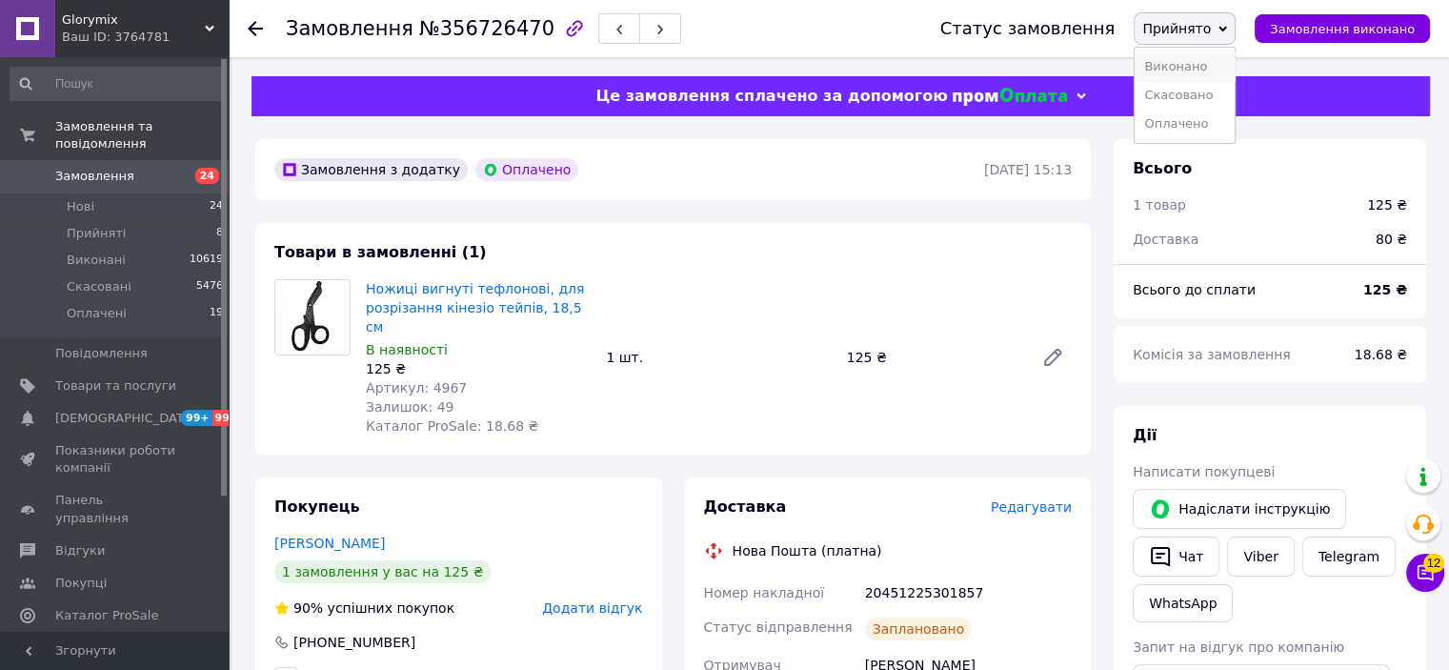
click at [1193, 63] on li "Виконано" at bounding box center [1185, 66] width 100 height 29
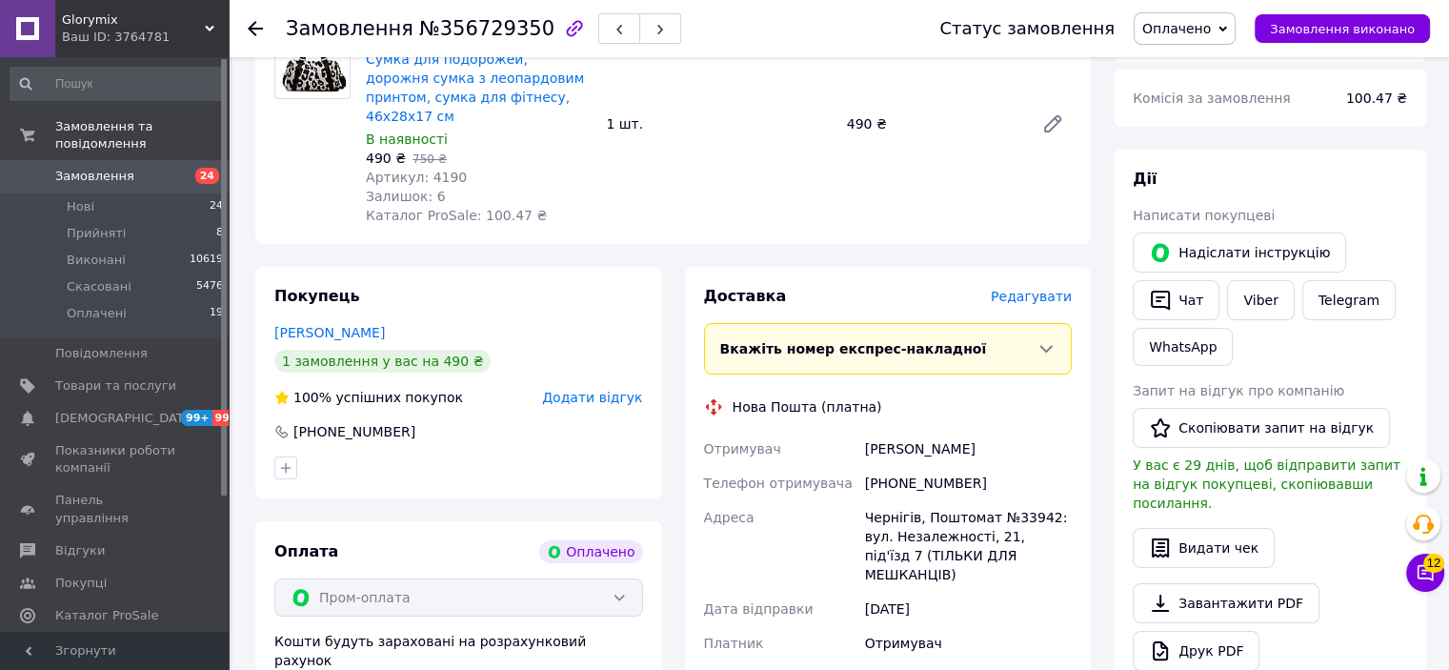
scroll to position [286, 0]
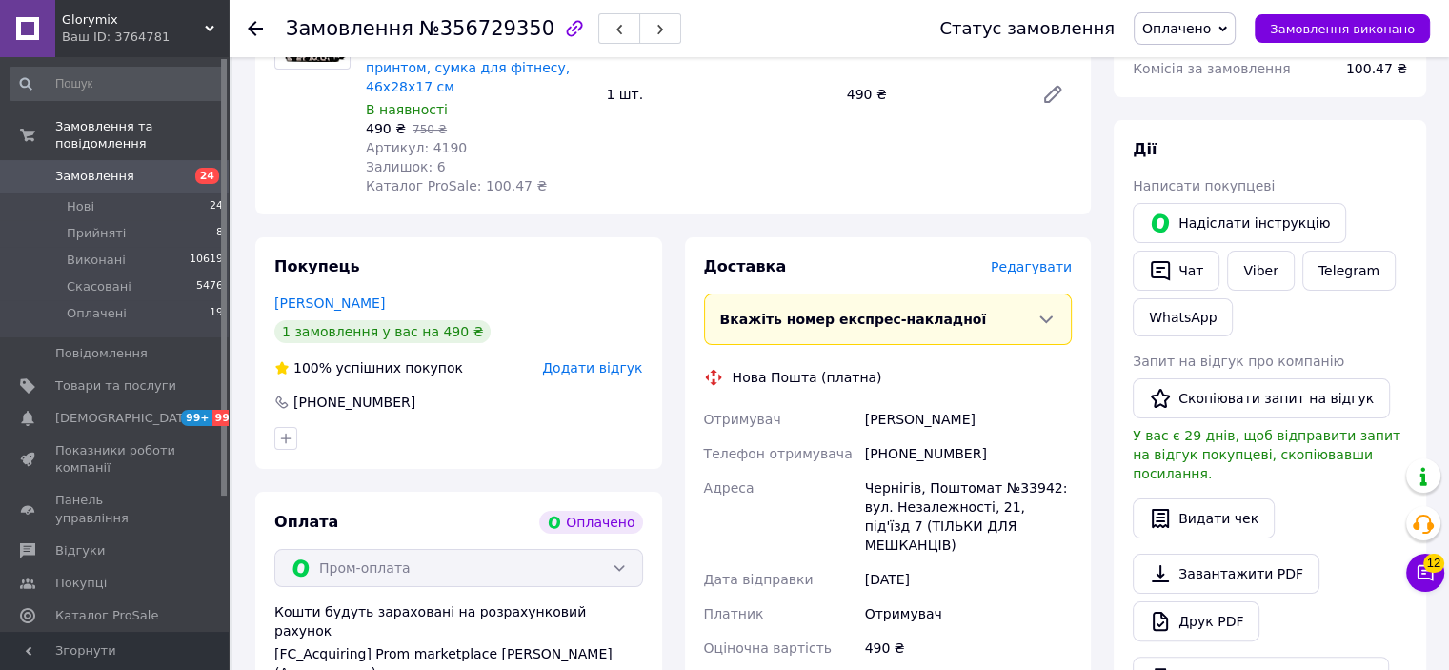
click at [1205, 23] on span "Оплачено" at bounding box center [1176, 28] width 69 height 15
click at [1212, 53] on li "Прийнято" at bounding box center [1185, 66] width 100 height 29
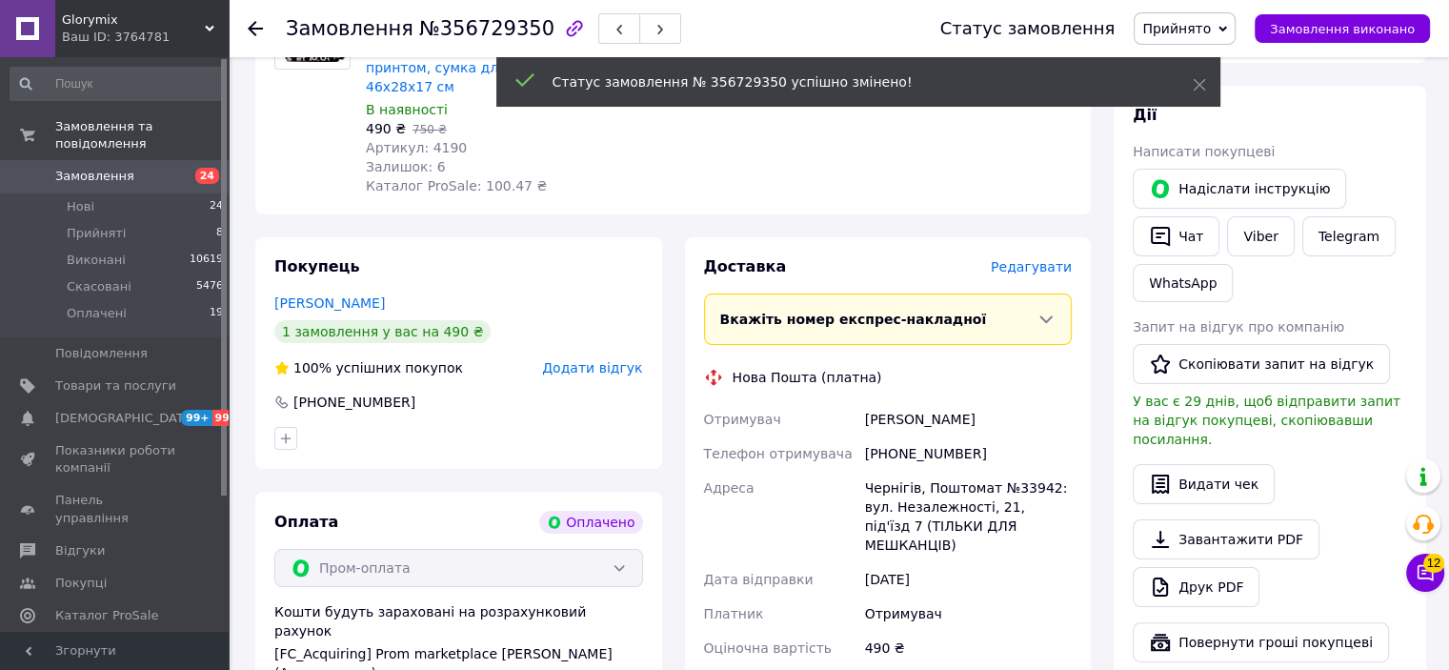
click at [439, 140] on span "Артикул: 4190" at bounding box center [416, 147] width 101 height 15
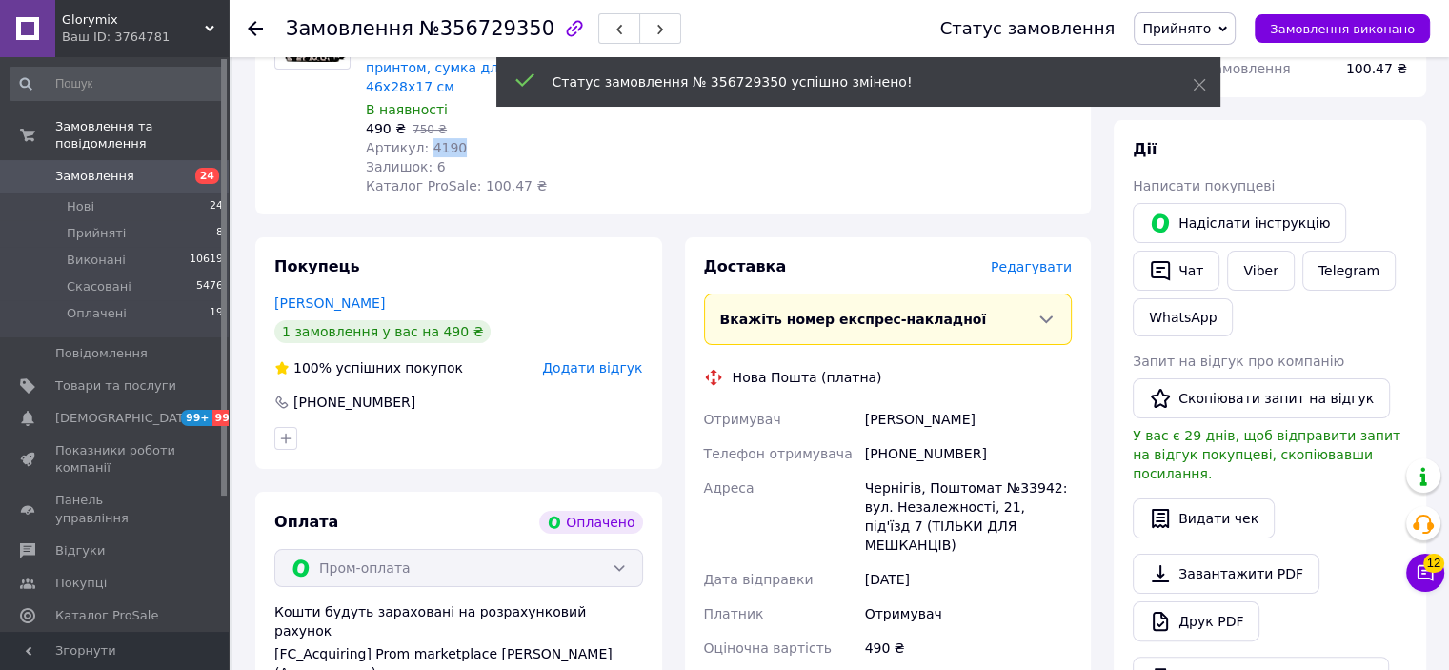
copy span "4190"
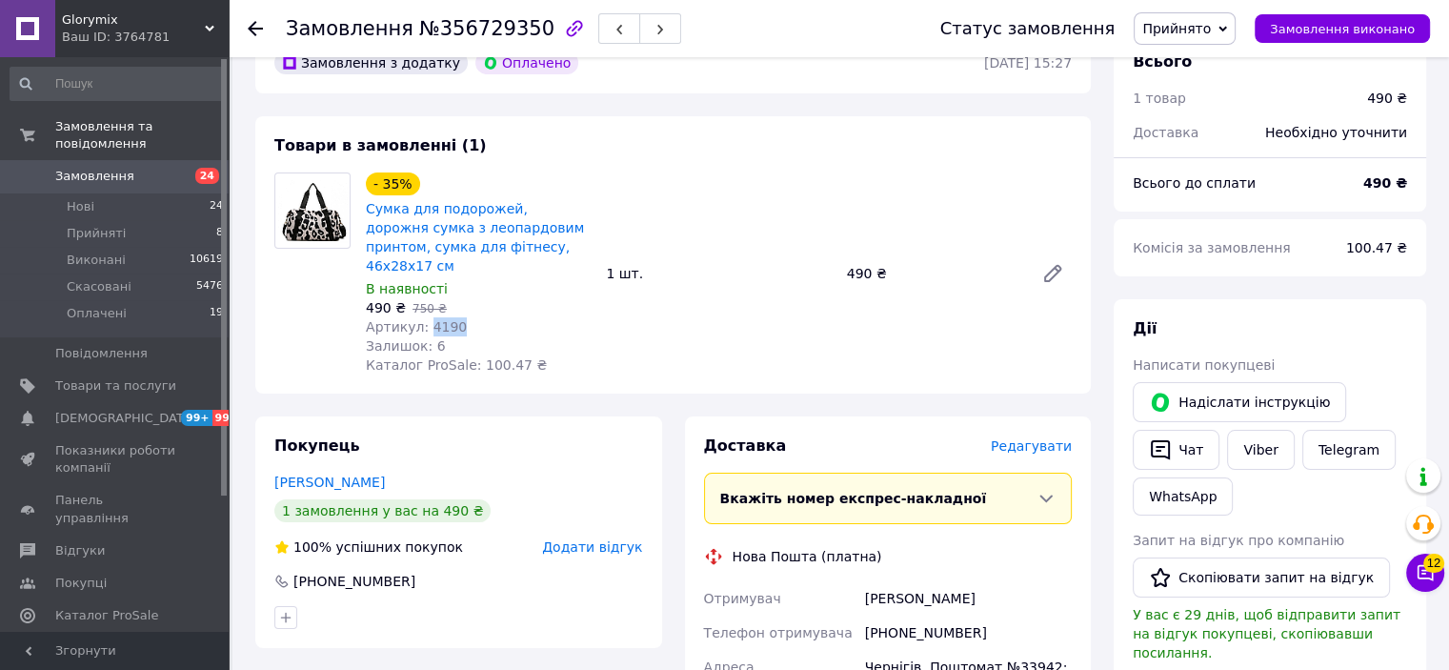
scroll to position [95, 0]
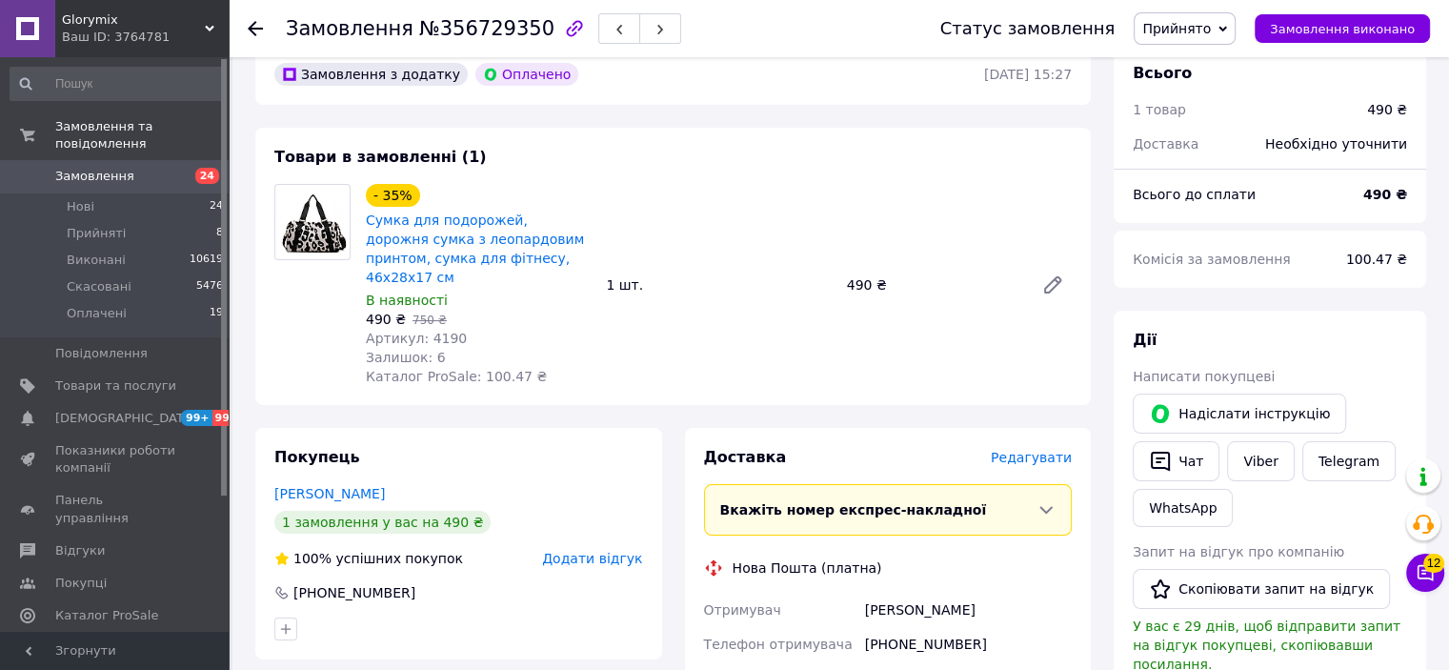
click at [473, 35] on span "№356729350" at bounding box center [486, 28] width 135 height 23
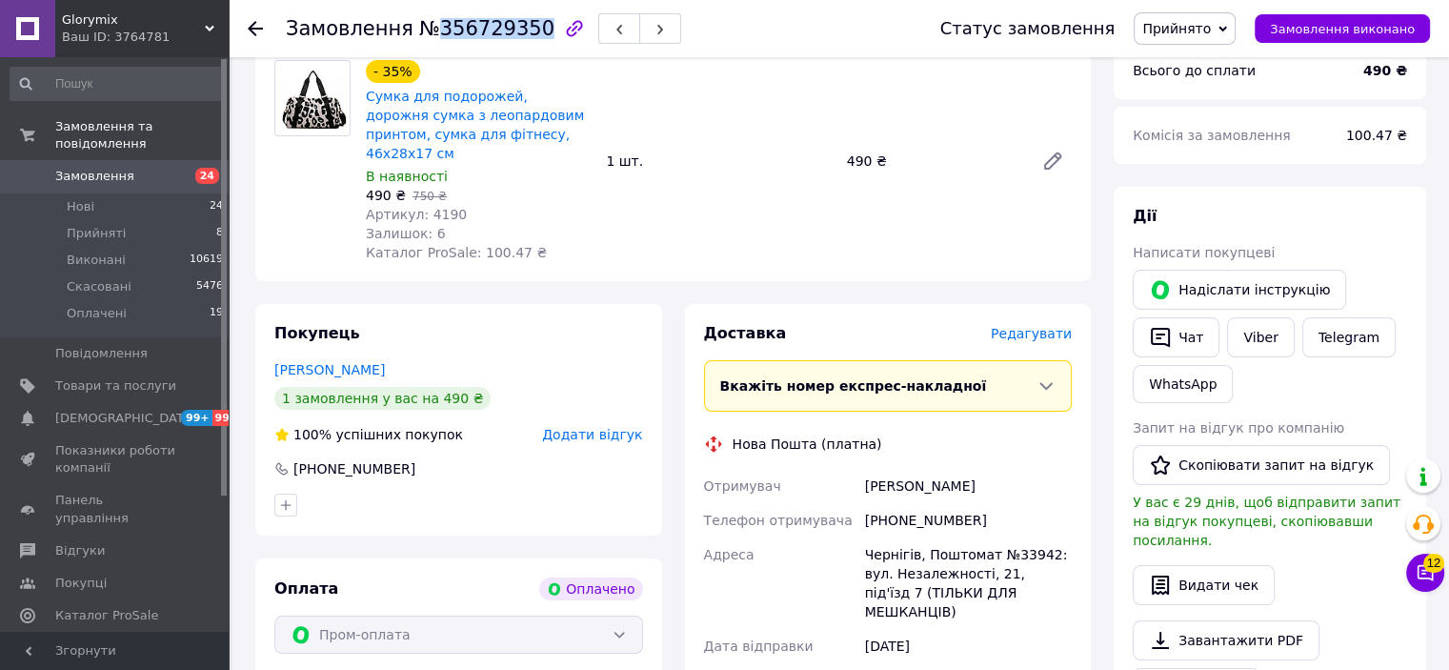
scroll to position [476, 0]
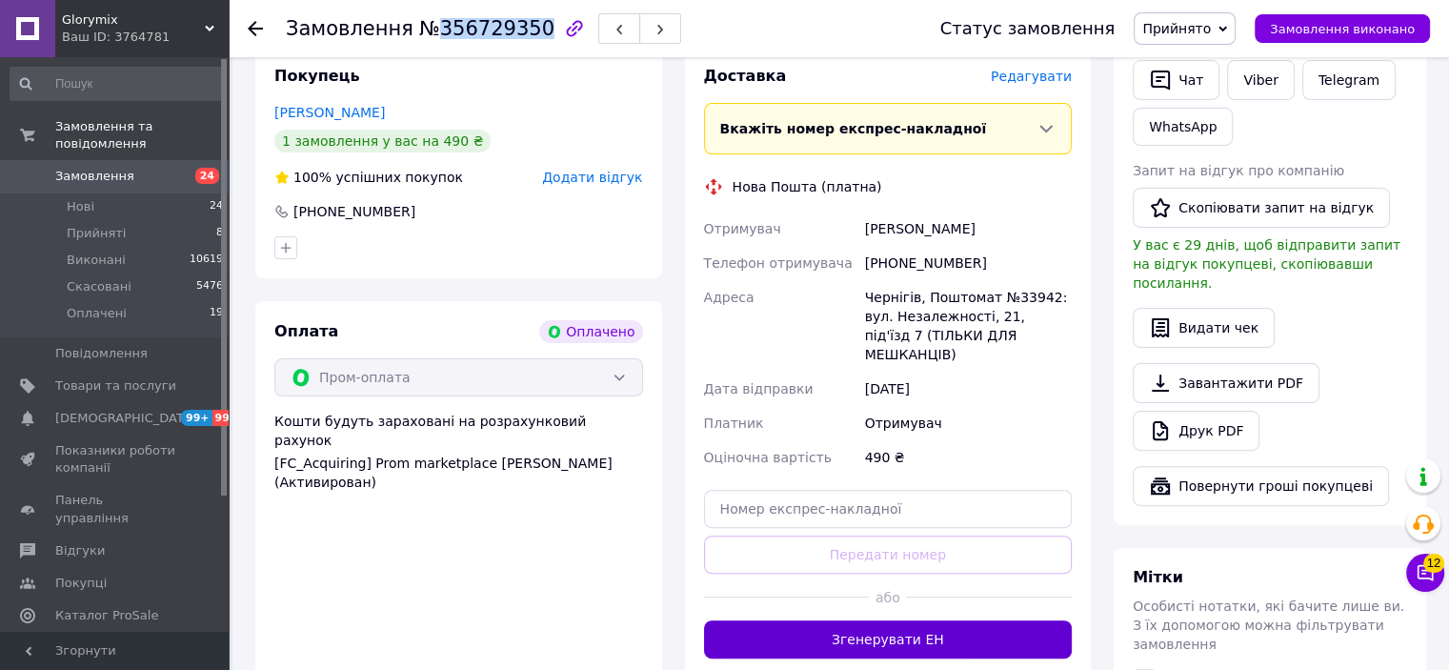
click at [940, 620] on button "Згенерувати ЕН" at bounding box center [888, 639] width 369 height 38
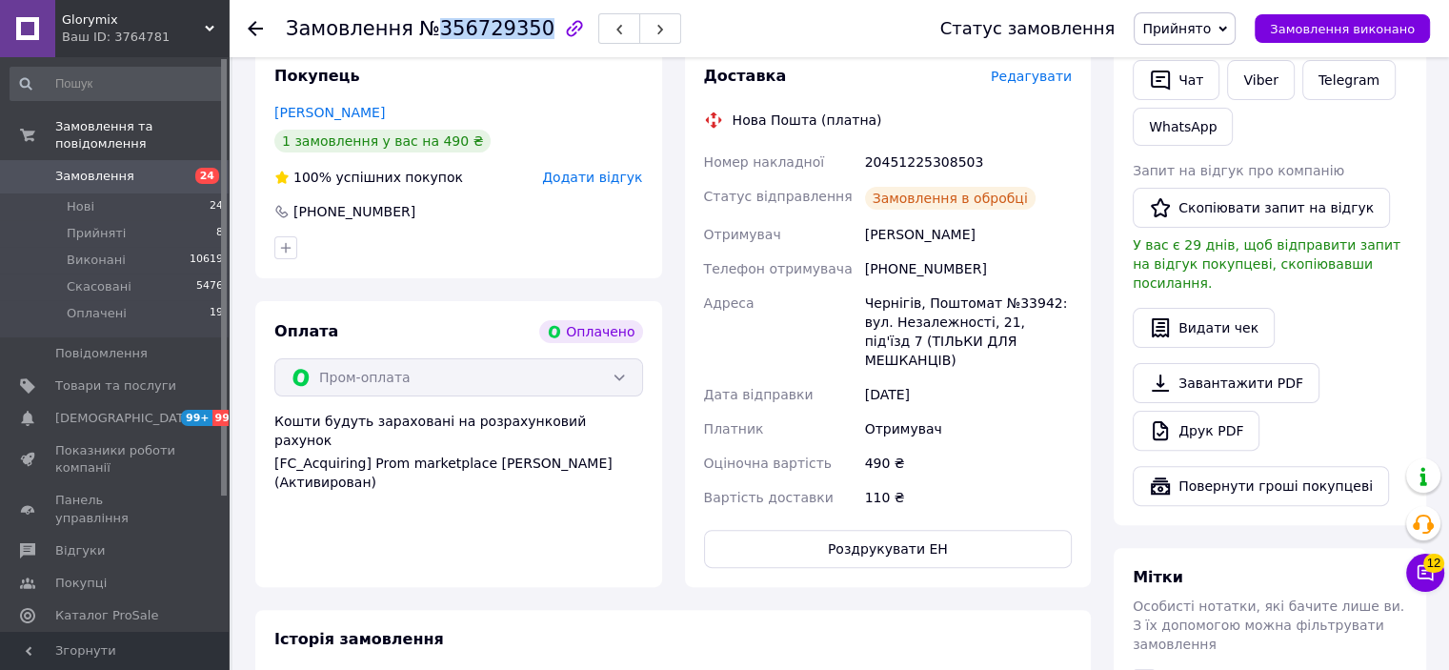
click at [879, 530] on button "Роздрукувати ЕН" at bounding box center [888, 549] width 369 height 38
click at [1187, 22] on span "Прийнято" at bounding box center [1176, 28] width 69 height 15
click at [1193, 59] on li "Виконано" at bounding box center [1185, 66] width 100 height 29
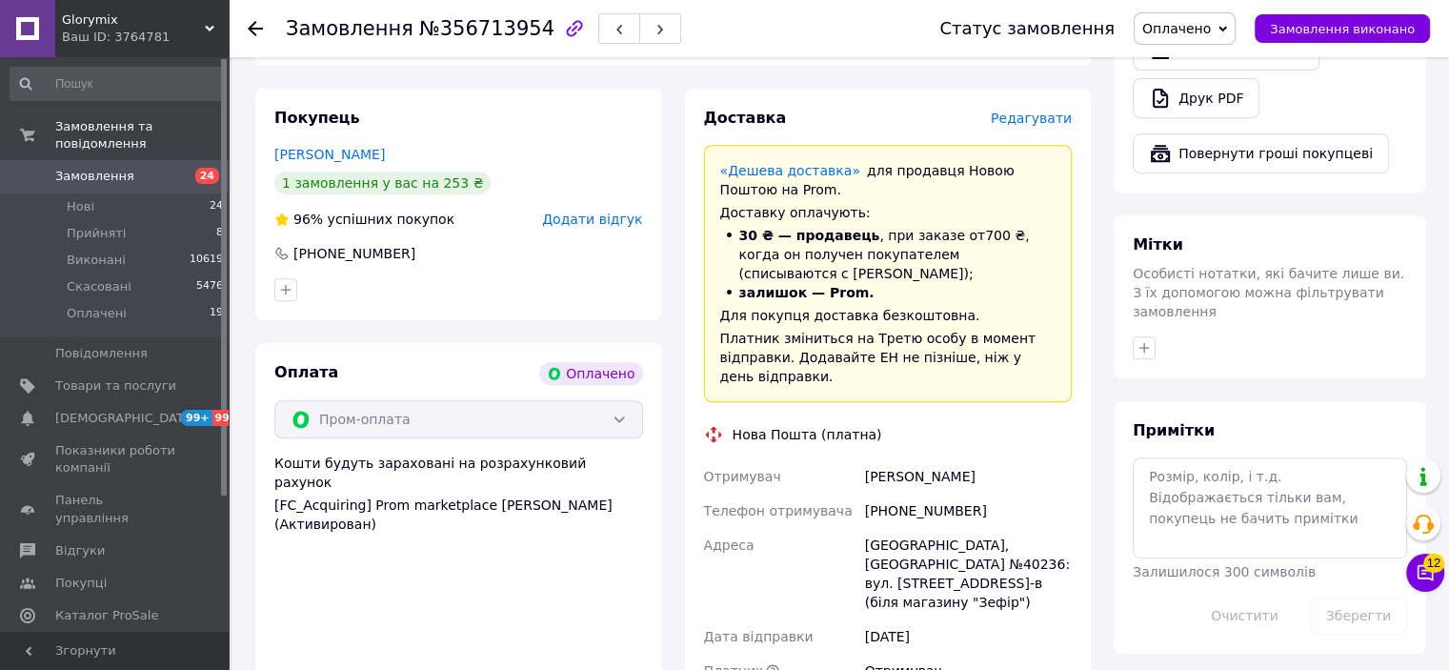
scroll to position [858, 0]
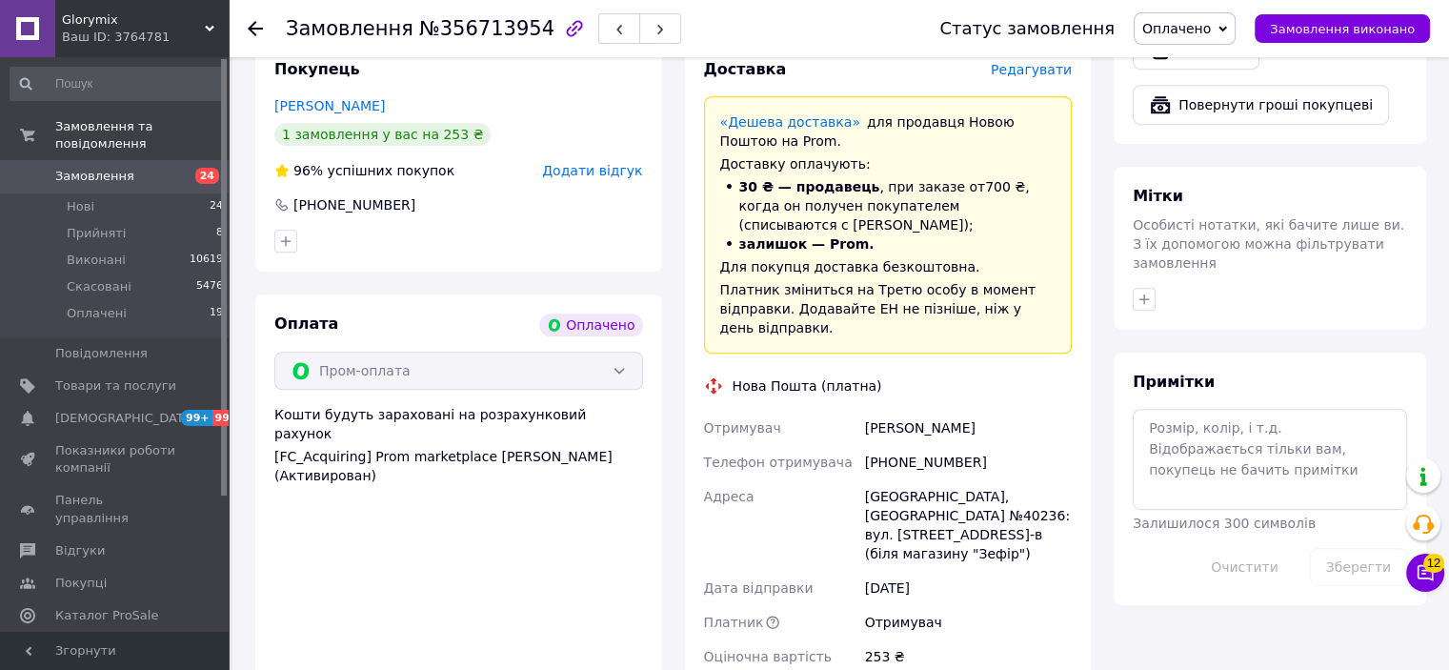
click at [1197, 39] on span "Оплачено" at bounding box center [1185, 28] width 102 height 32
click at [1199, 54] on li "Прийнято" at bounding box center [1185, 66] width 100 height 29
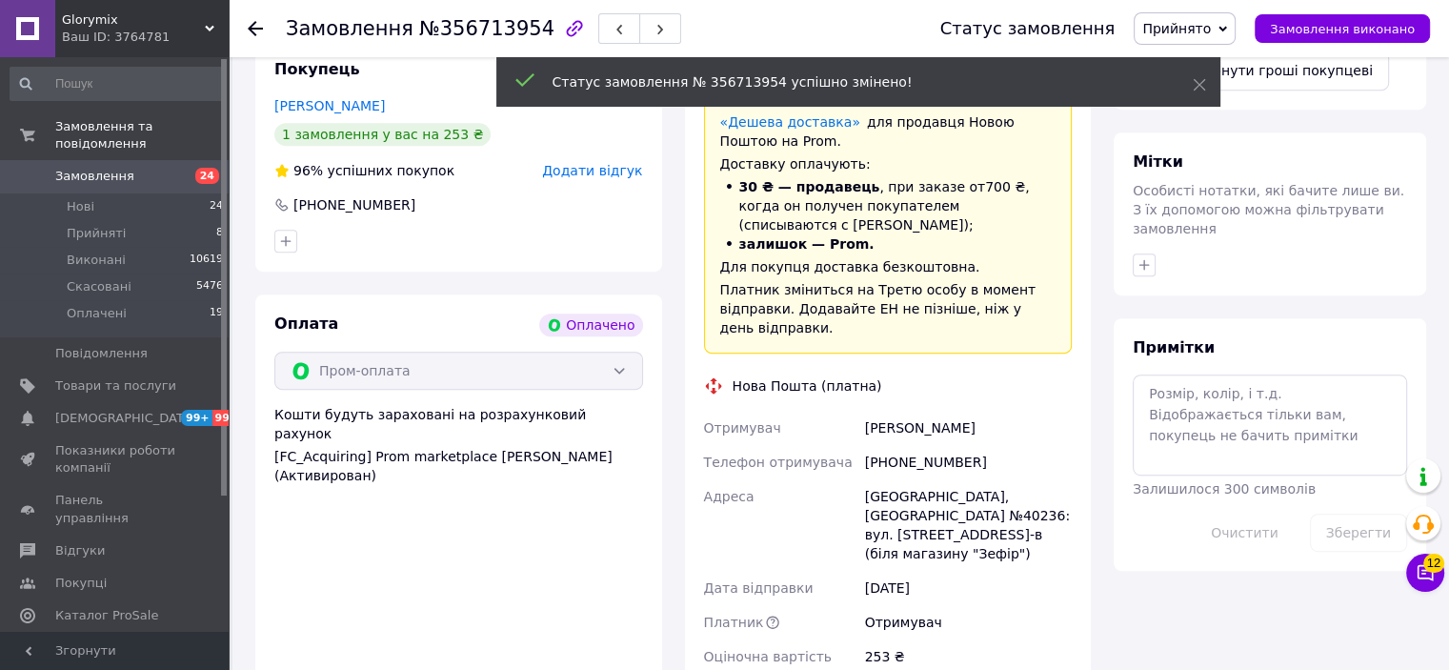
click at [502, 539] on div "Оплата Оплачено Пром-оплата Кошти будуть зараховані на розрахунковий рахунок [F…" at bounding box center [458, 585] width 407 height 582
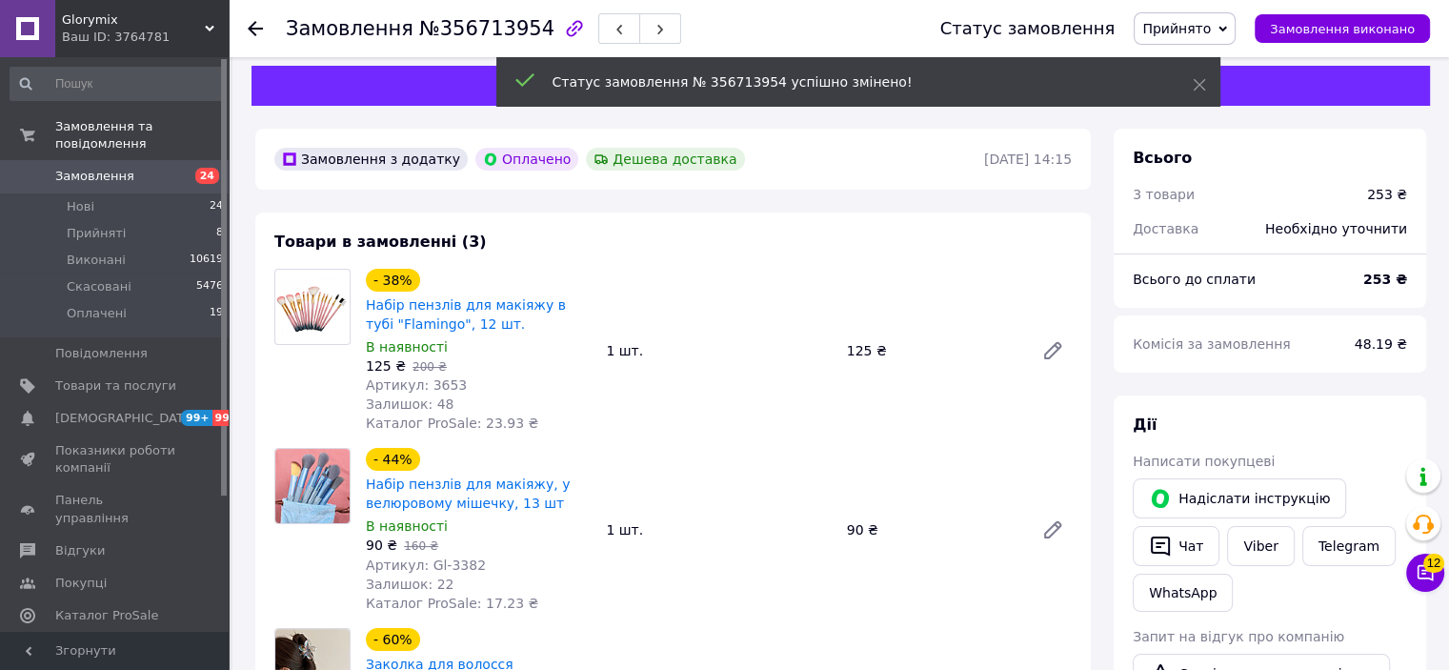
scroll to position [0, 0]
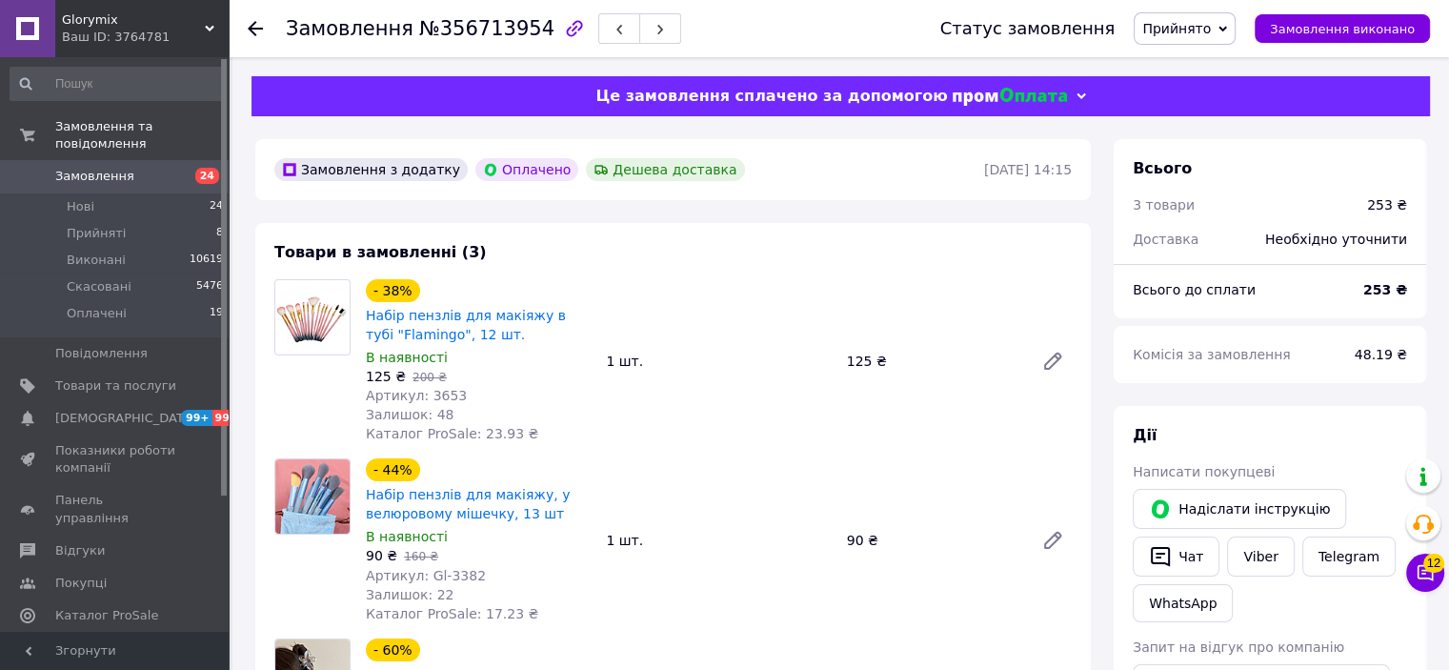
click at [441, 394] on span "Артикул: 3653" at bounding box center [416, 395] width 101 height 15
copy span "3653"
click at [461, 581] on span "Артикул: Gl-3382" at bounding box center [426, 575] width 120 height 15
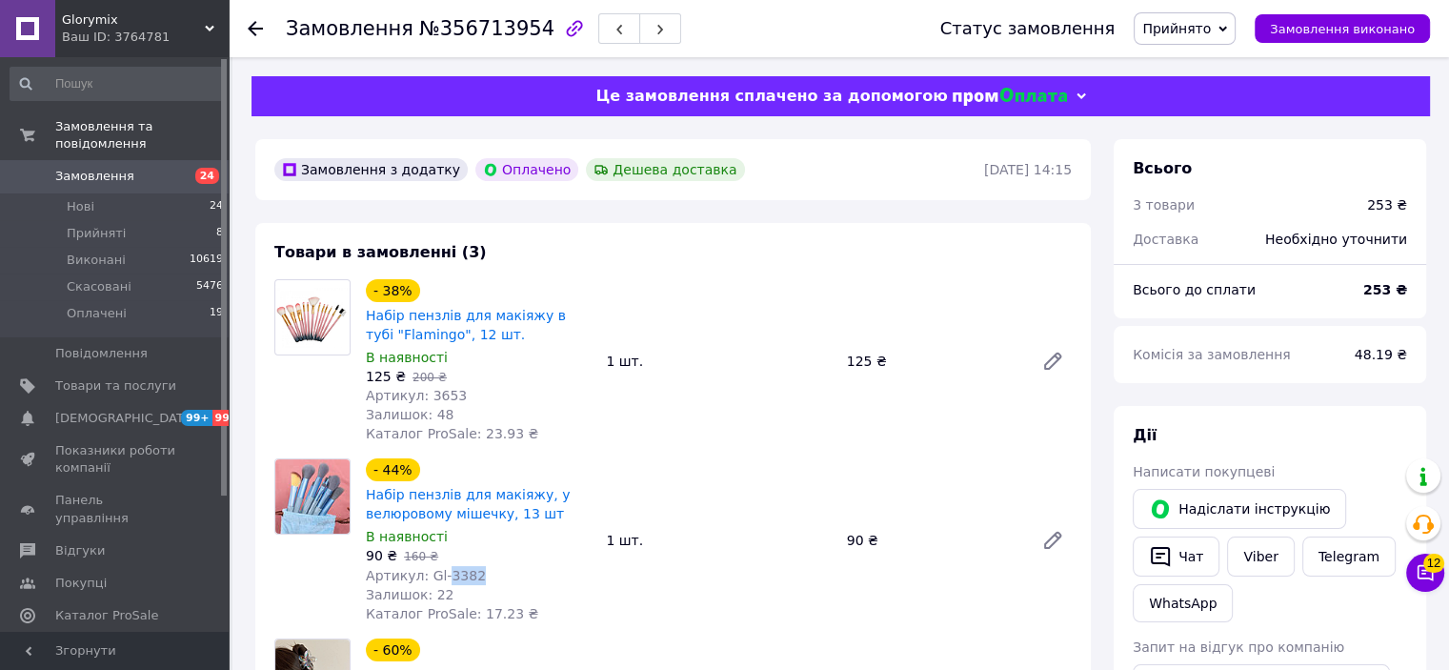
copy span "3382"
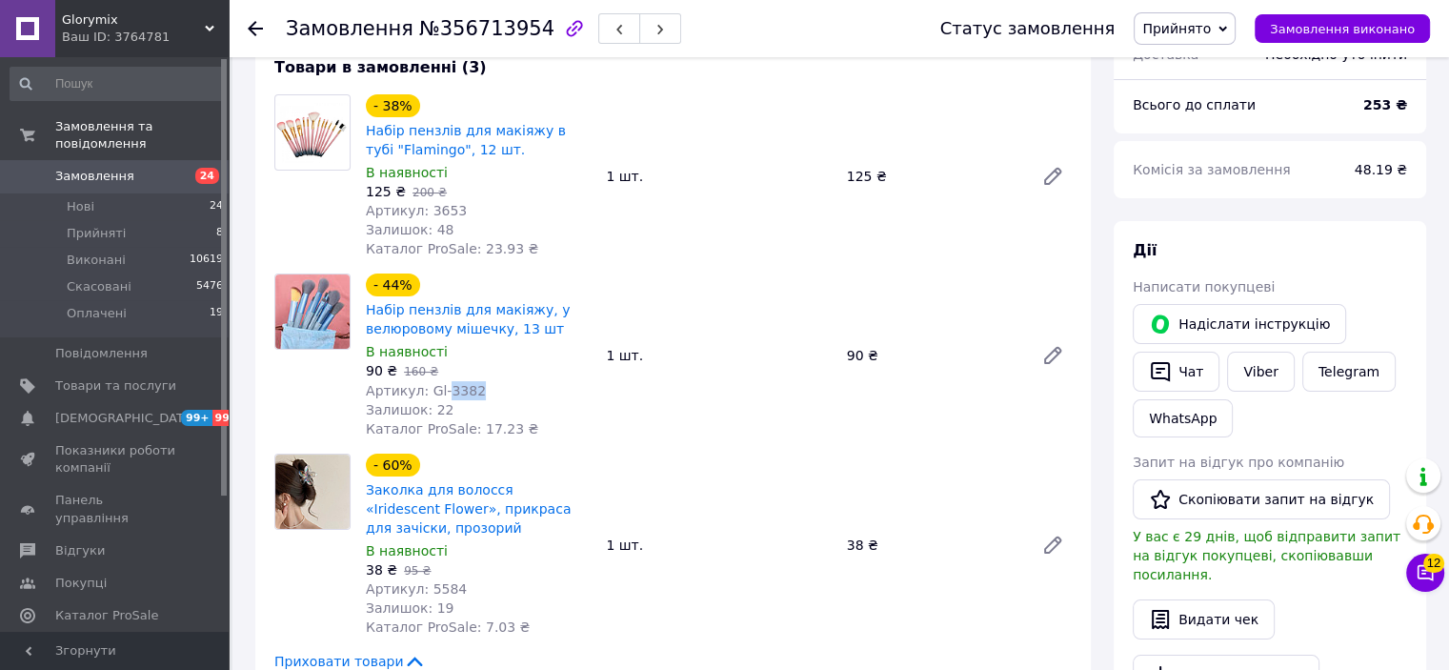
scroll to position [286, 0]
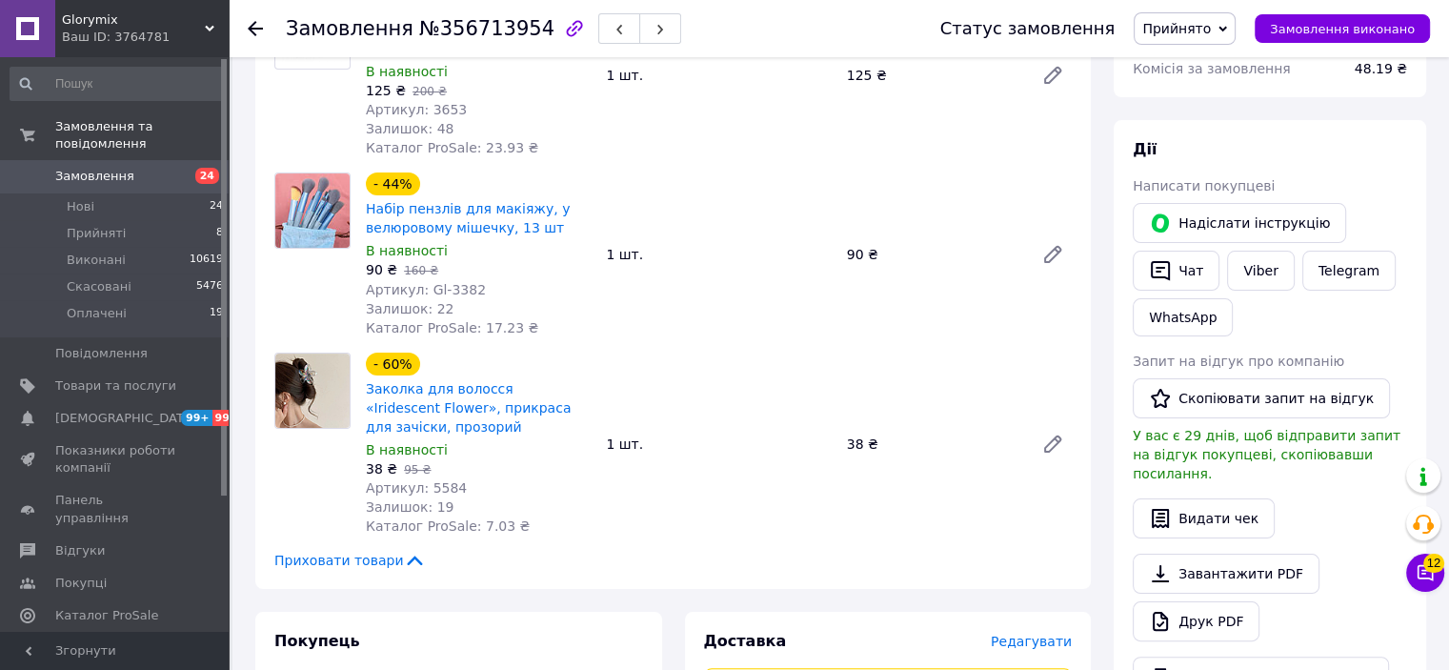
click at [438, 487] on span "Артикул: 5584" at bounding box center [416, 487] width 101 height 15
copy span "5584"
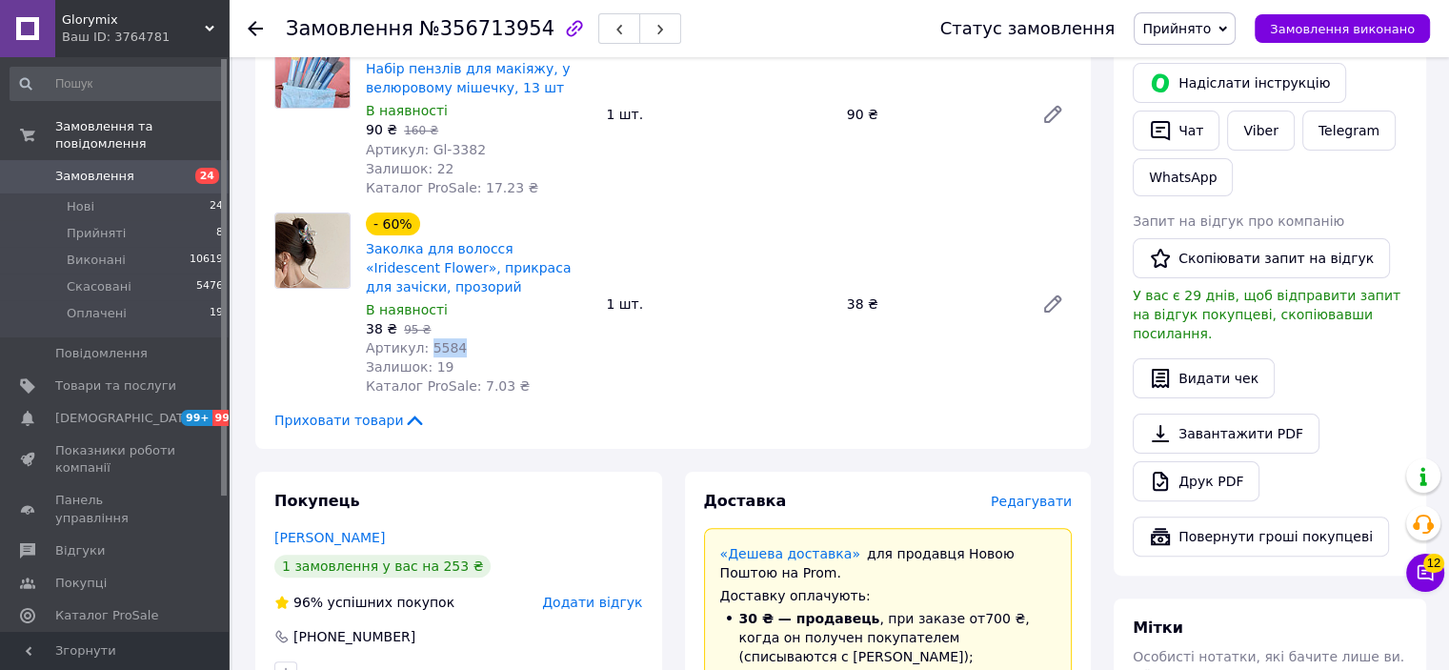
scroll to position [191, 0]
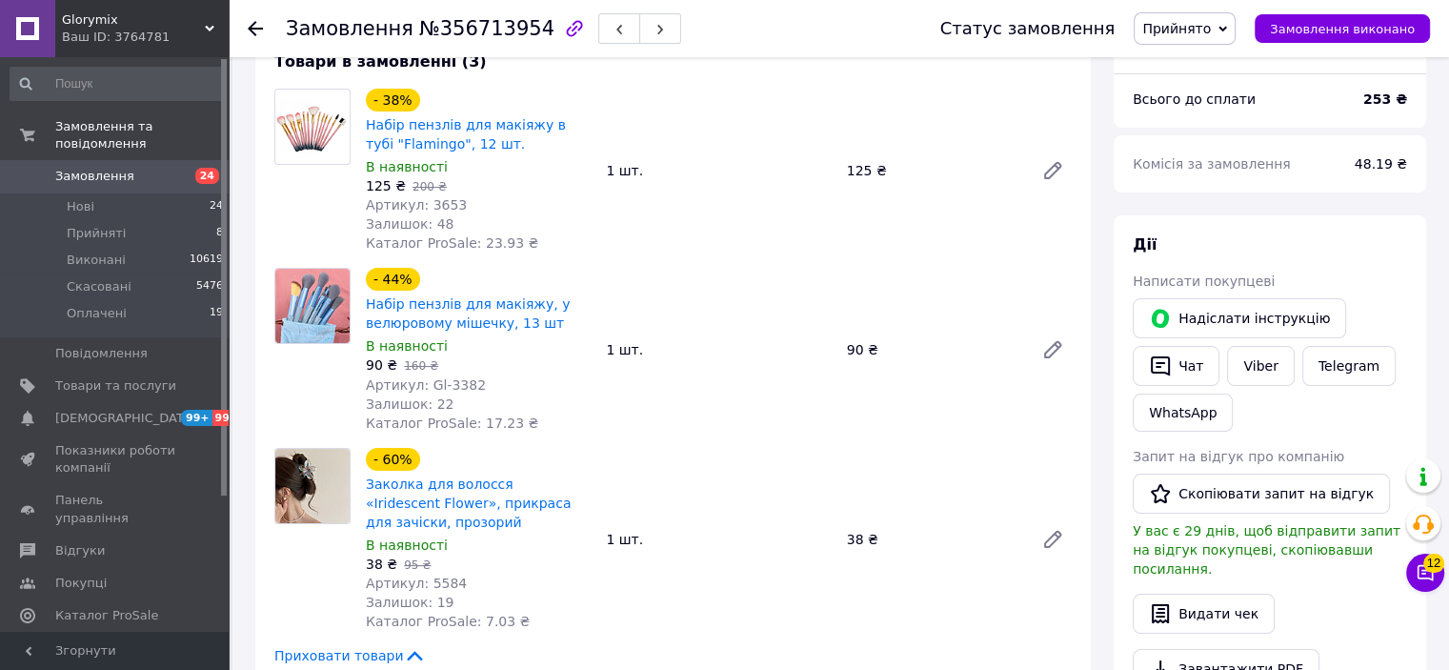
click at [478, 19] on span "№356713954" at bounding box center [486, 28] width 135 height 23
copy span "356713954"
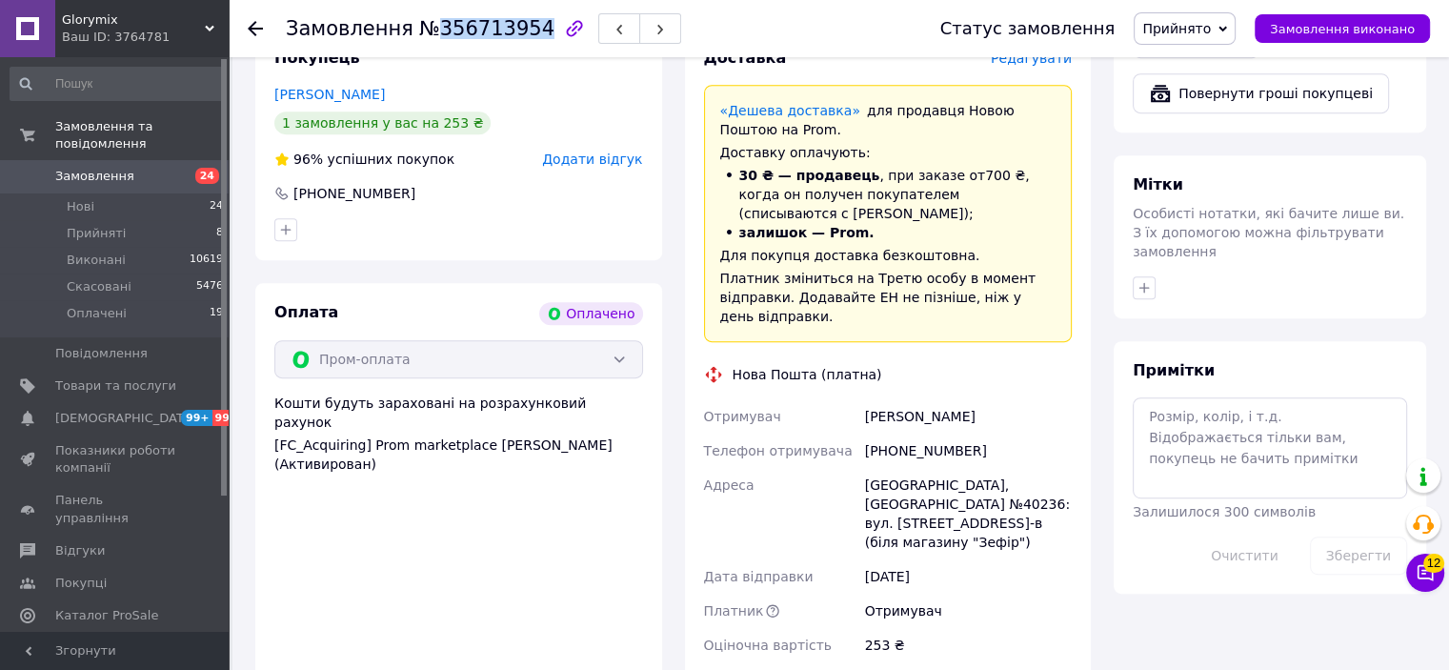
scroll to position [953, 0]
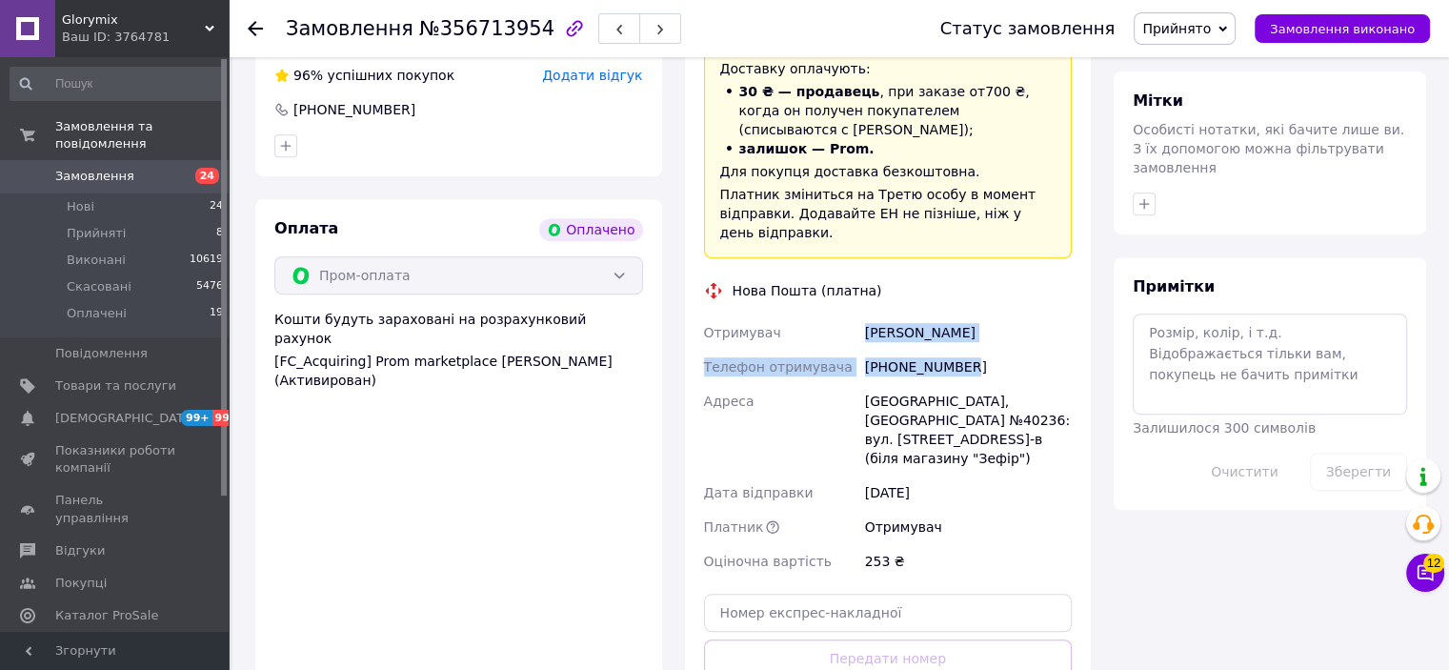
drag, startPoint x: 964, startPoint y: 346, endPoint x: 831, endPoint y: 312, distance: 137.7
click at [831, 315] on div "Отримувач Островская Яна Телефон отримувача +380638191817 Адреса Слов'янськ, По…" at bounding box center [888, 446] width 376 height 263
copy div "Отримувач Островская Яна Телефон отримувача +380638191817"
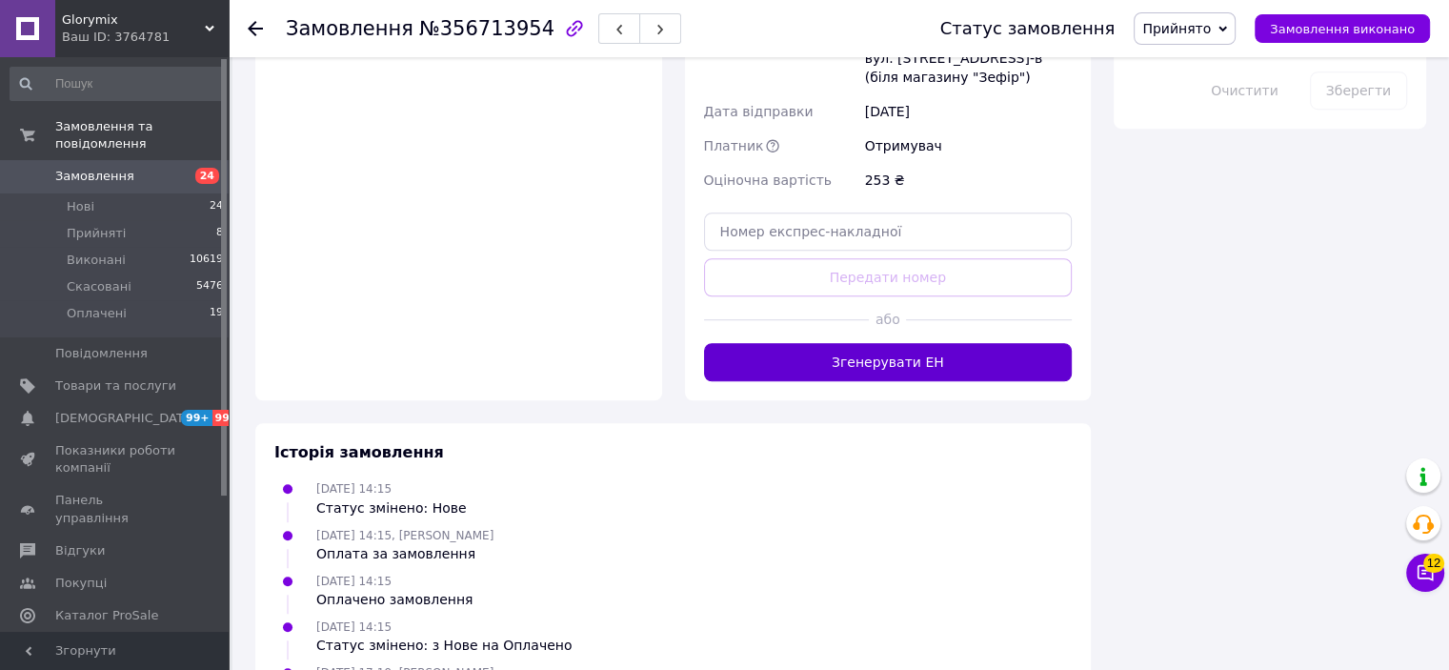
click at [921, 343] on button "Згенерувати ЕН" at bounding box center [888, 362] width 369 height 38
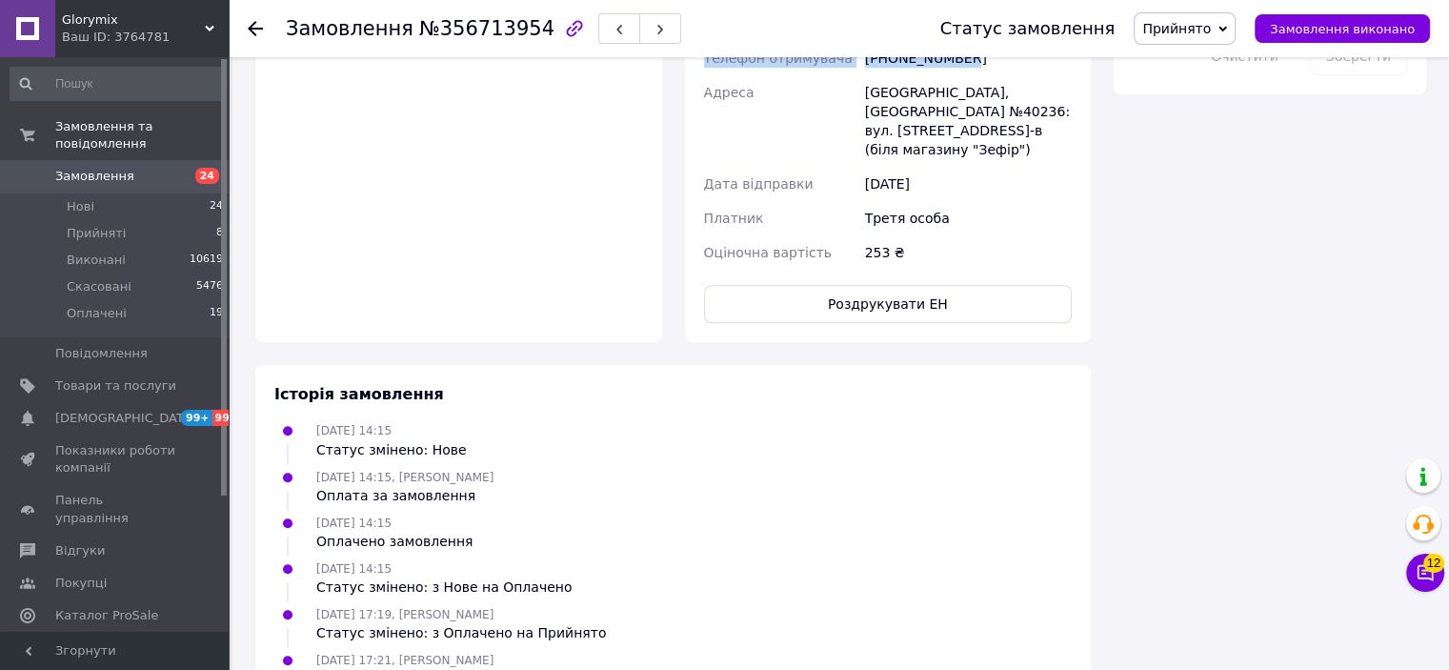
click at [1201, 30] on span "Прийнято" at bounding box center [1176, 28] width 69 height 15
click at [1193, 71] on li "Виконано" at bounding box center [1185, 66] width 100 height 29
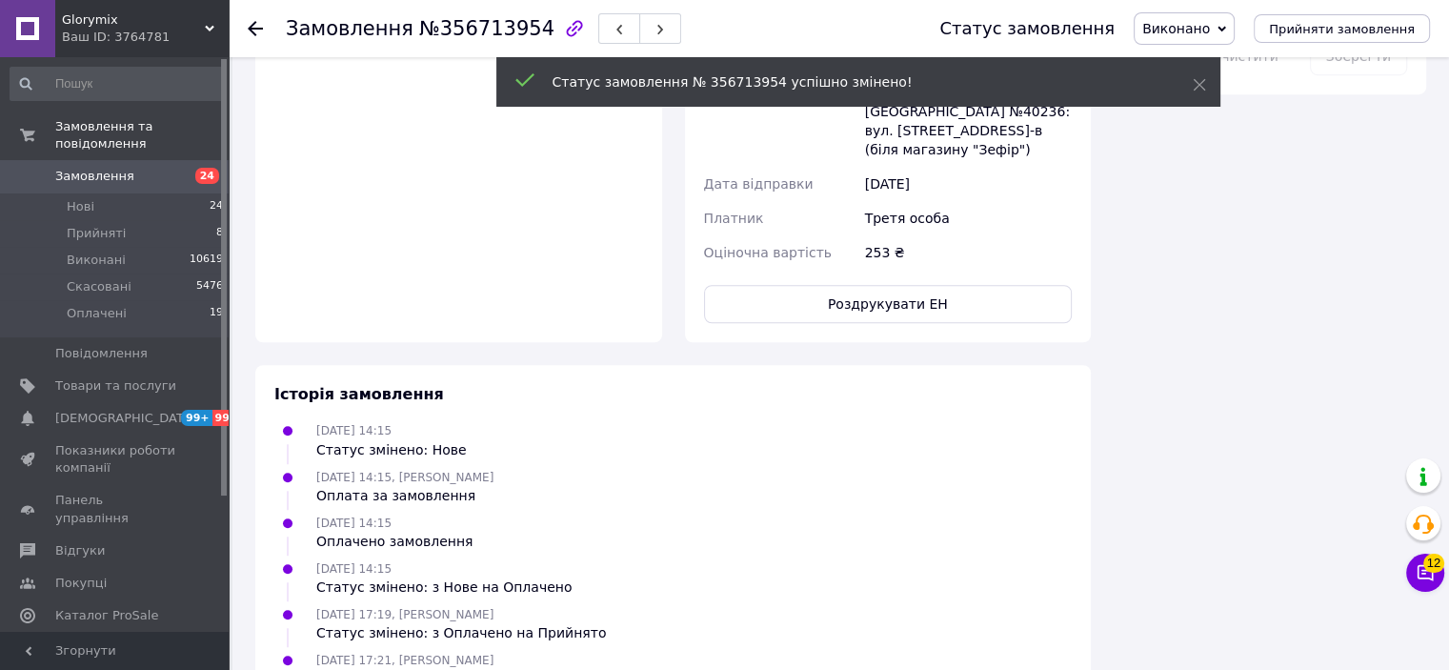
click at [1187, 79] on div "Статус замовлення № 356713954 успішно змінено!" at bounding box center [858, 82] width 724 height 50
click at [1190, 85] on div "Статус замовлення № 356713954 успішно змінено!" at bounding box center [858, 82] width 724 height 50
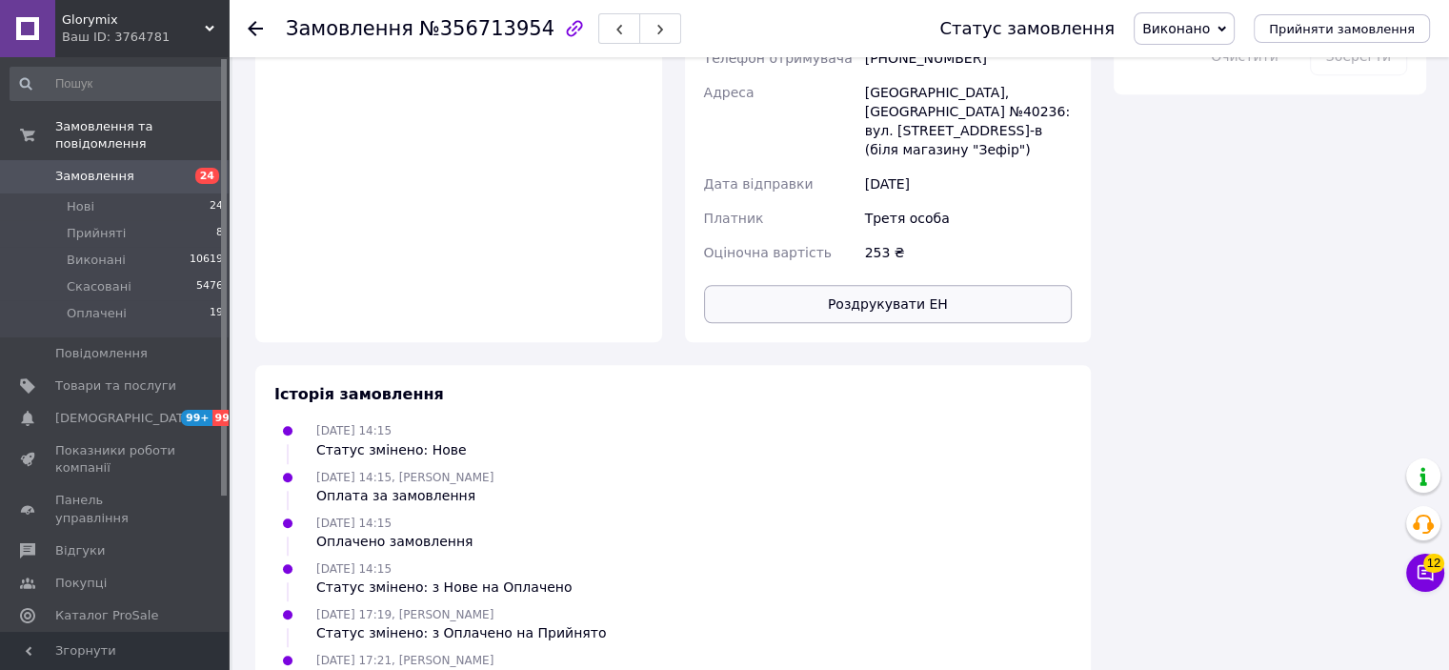
click at [959, 285] on button "Роздрукувати ЕН" at bounding box center [888, 304] width 369 height 38
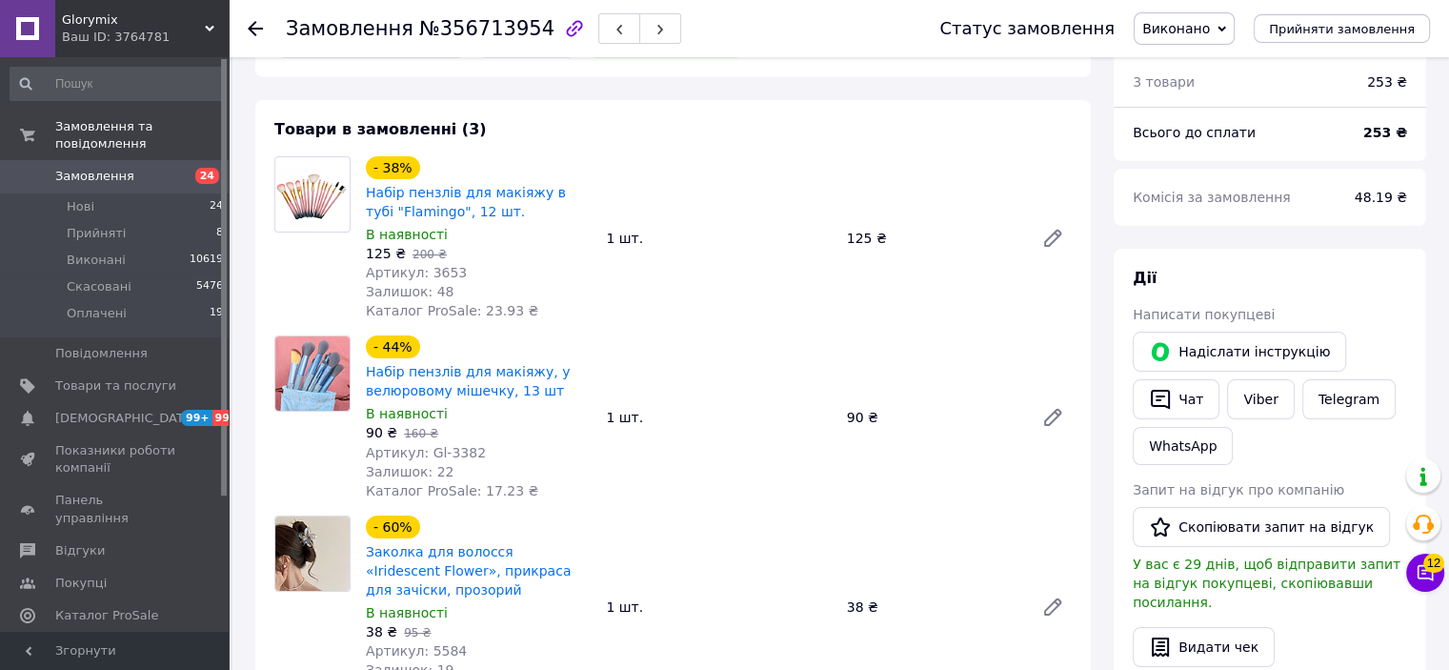
scroll to position [95, 0]
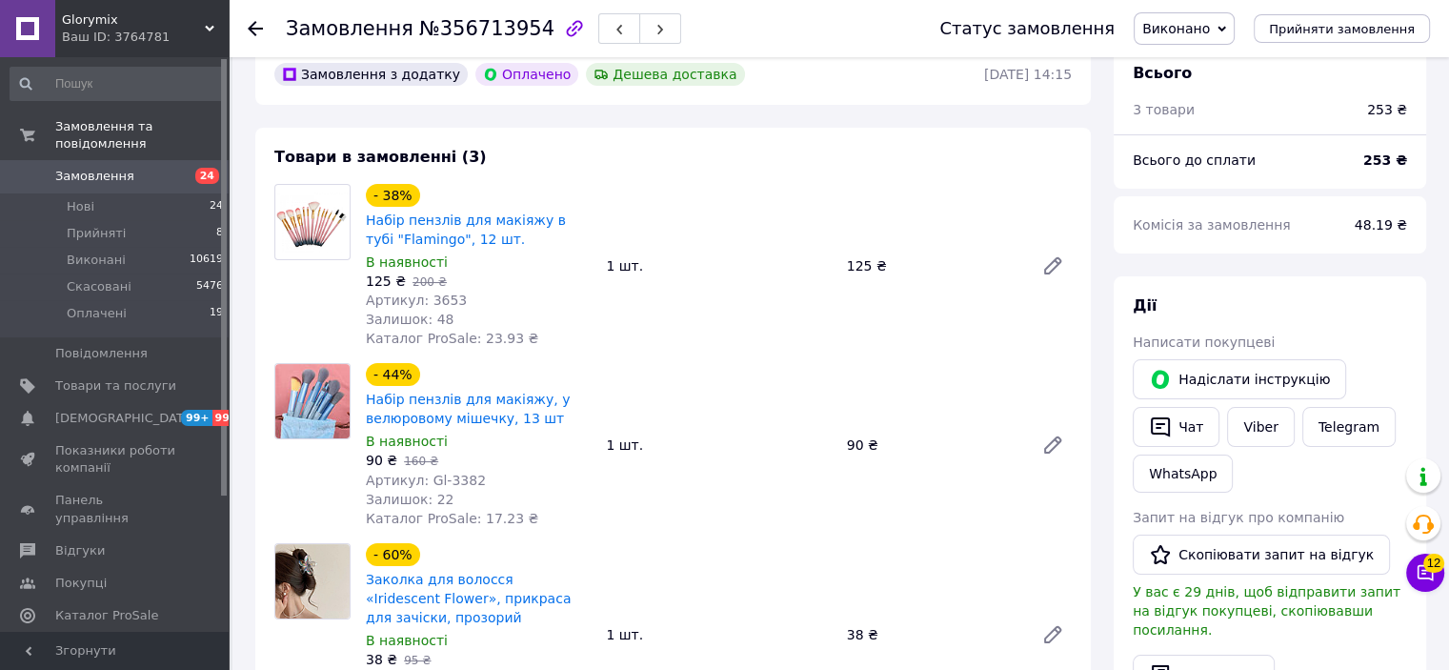
click at [255, 27] on use at bounding box center [255, 28] width 15 height 15
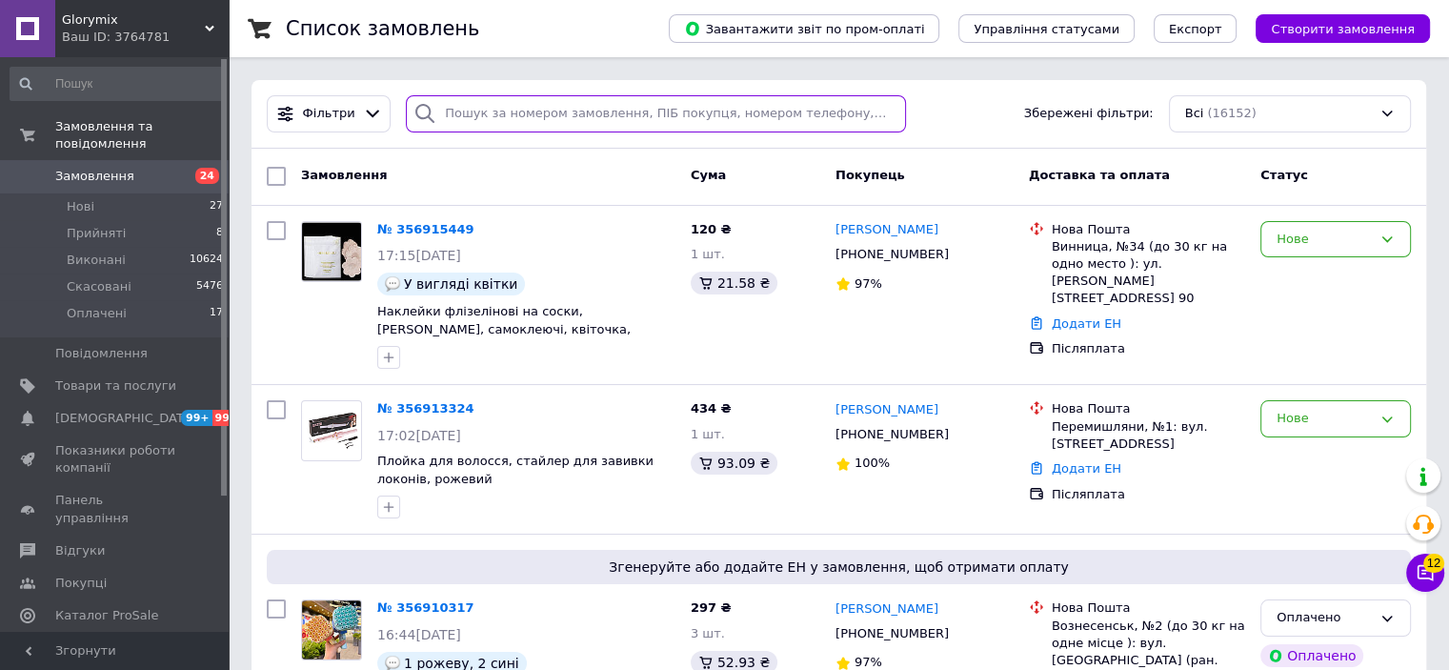
click at [534, 123] on input "search" at bounding box center [656, 113] width 500 height 37
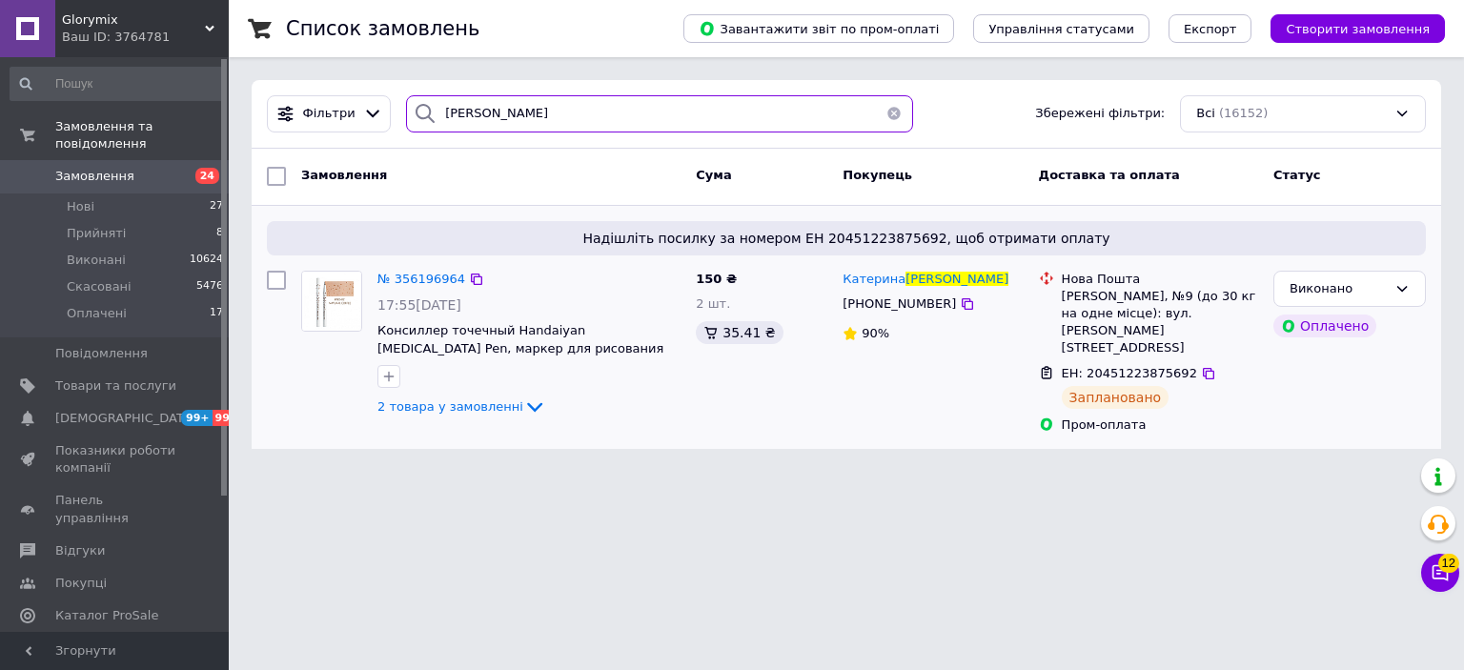
type input "шашкова"
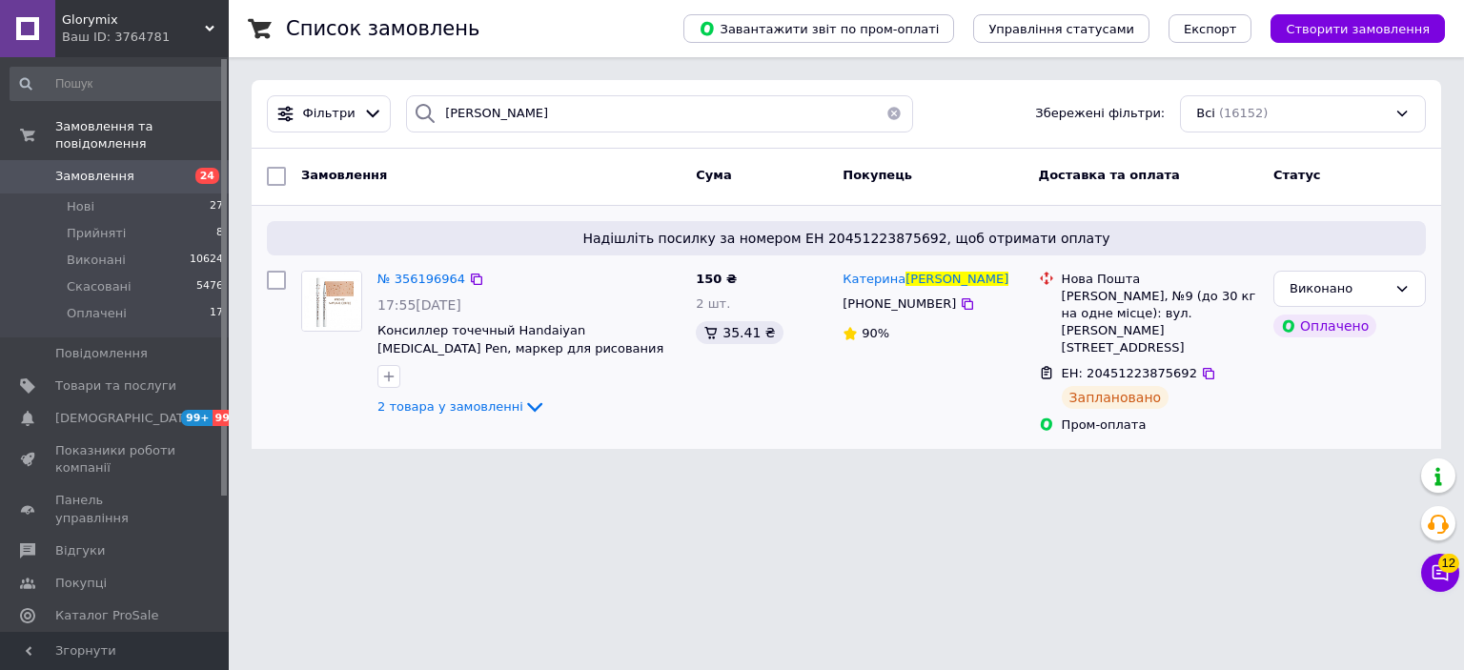
click at [401, 288] on div "№ 356196964" at bounding box center [420, 280] width 91 height 22
click at [405, 277] on span "№ 356196964" at bounding box center [421, 279] width 88 height 14
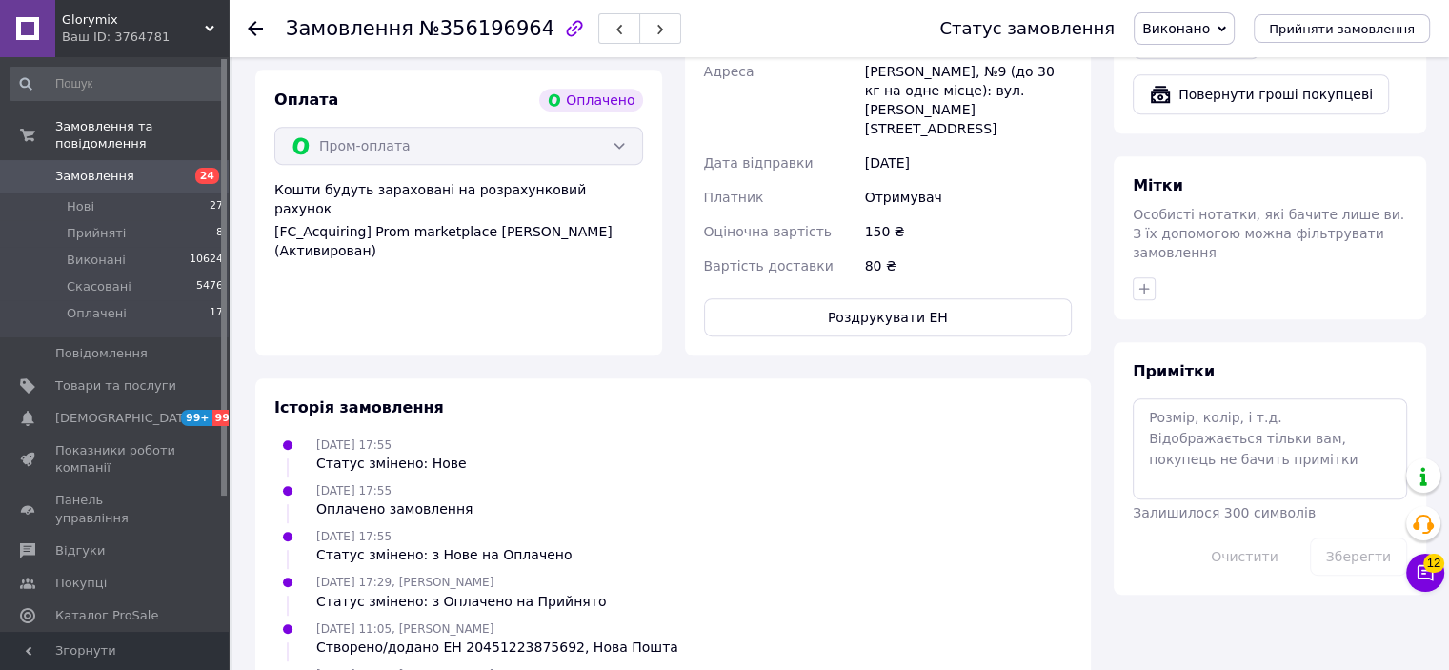
scroll to position [888, 0]
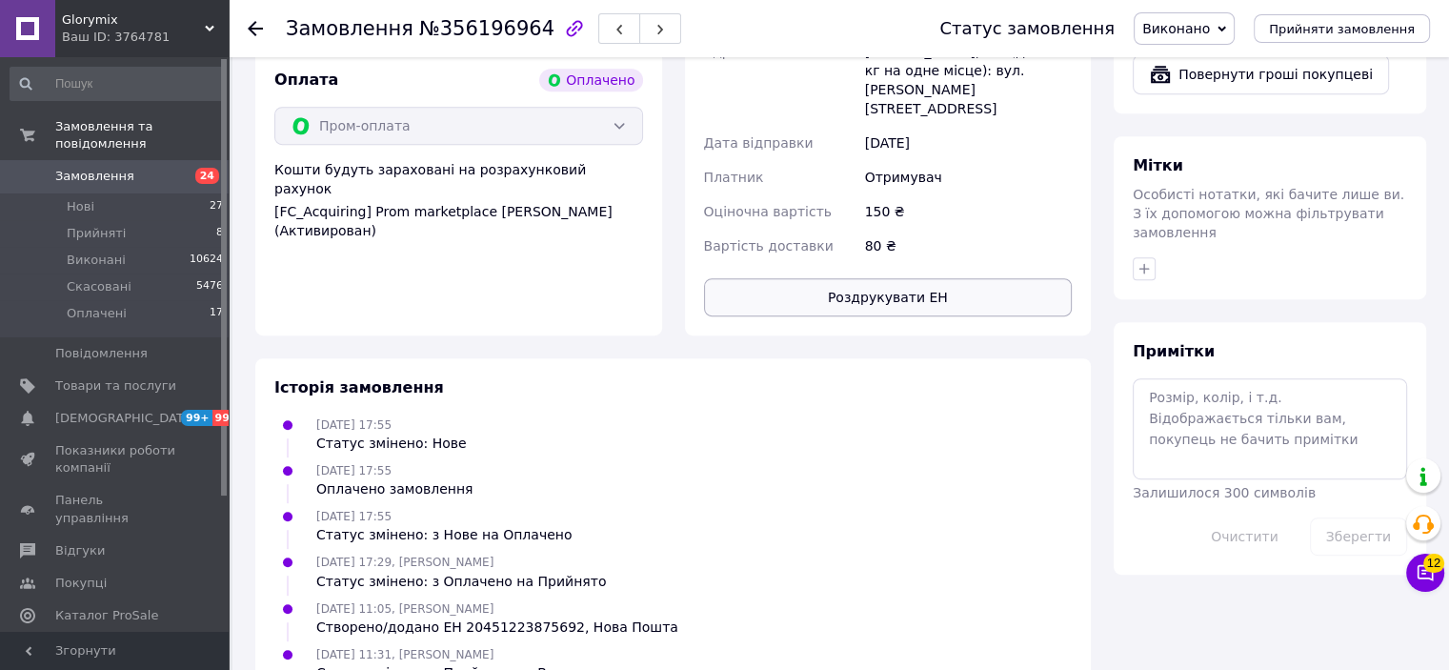
click at [908, 278] on button "Роздрукувати ЕН" at bounding box center [888, 297] width 369 height 38
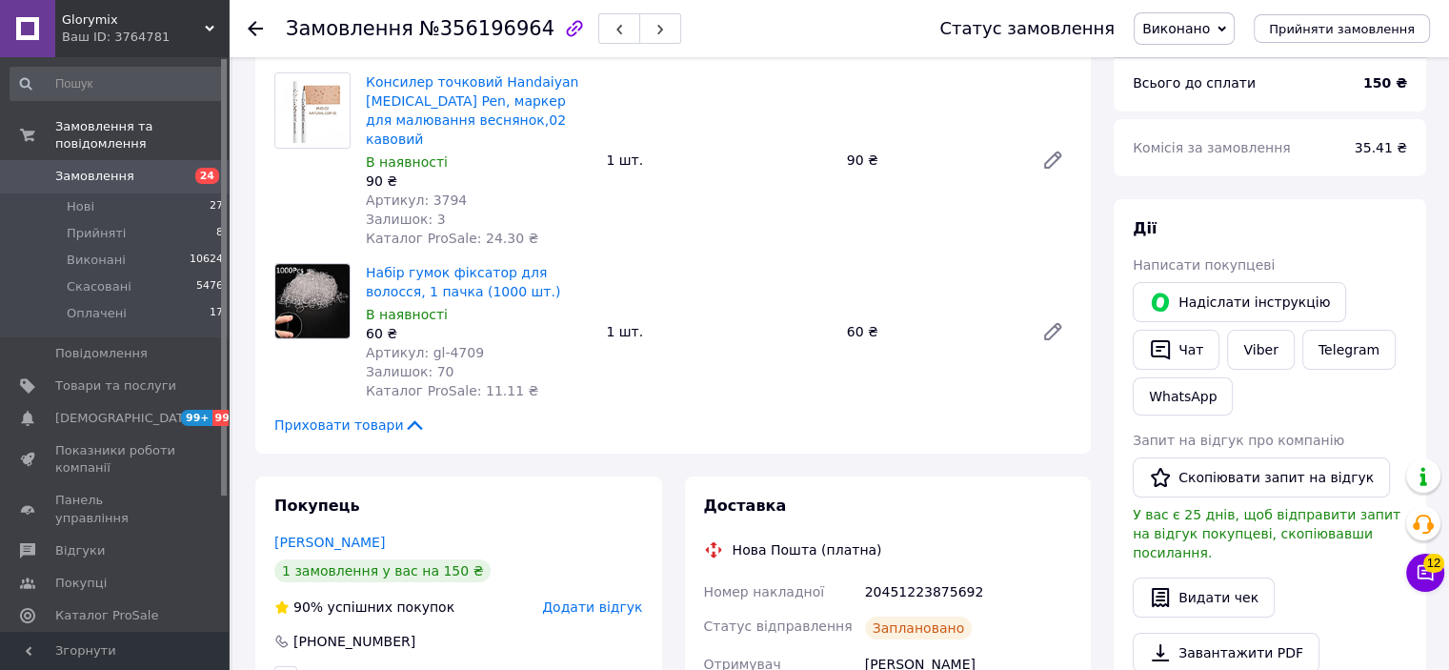
scroll to position [126, 0]
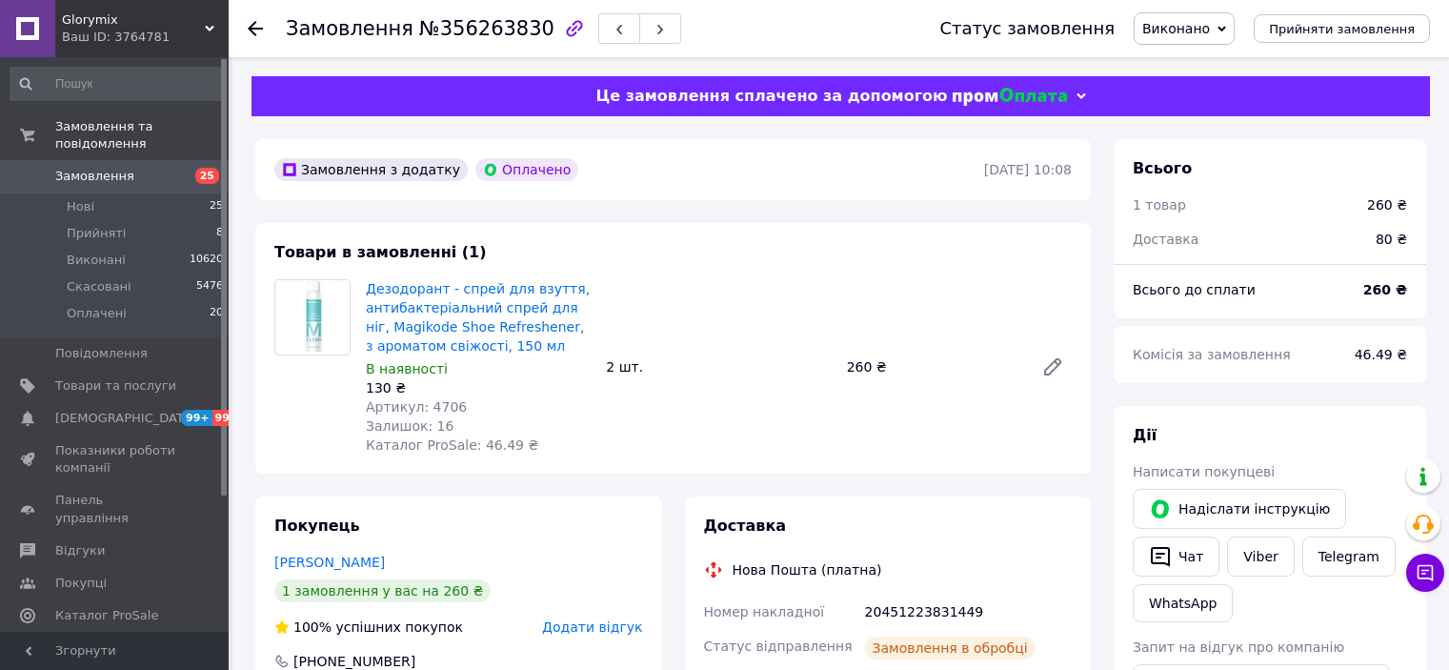
scroll to position [95, 0]
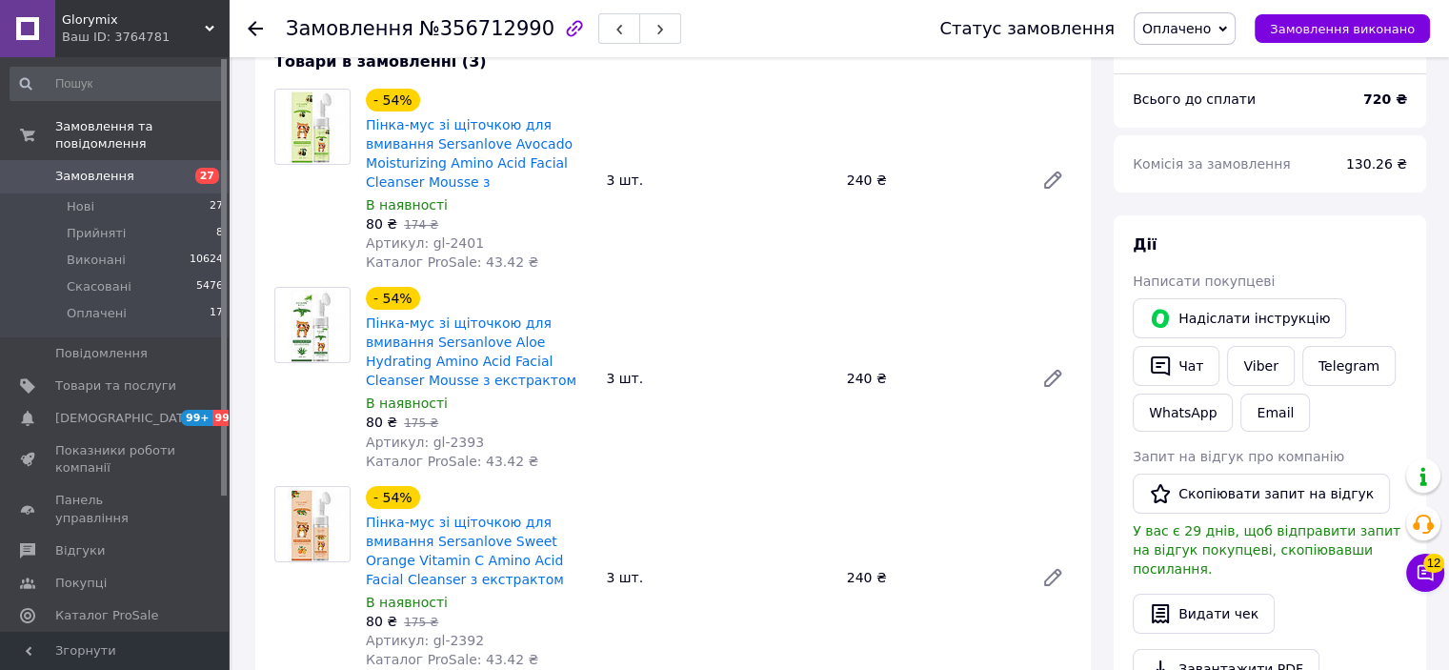
scroll to position [572, 0]
